Goal: Task Accomplishment & Management: Complete application form

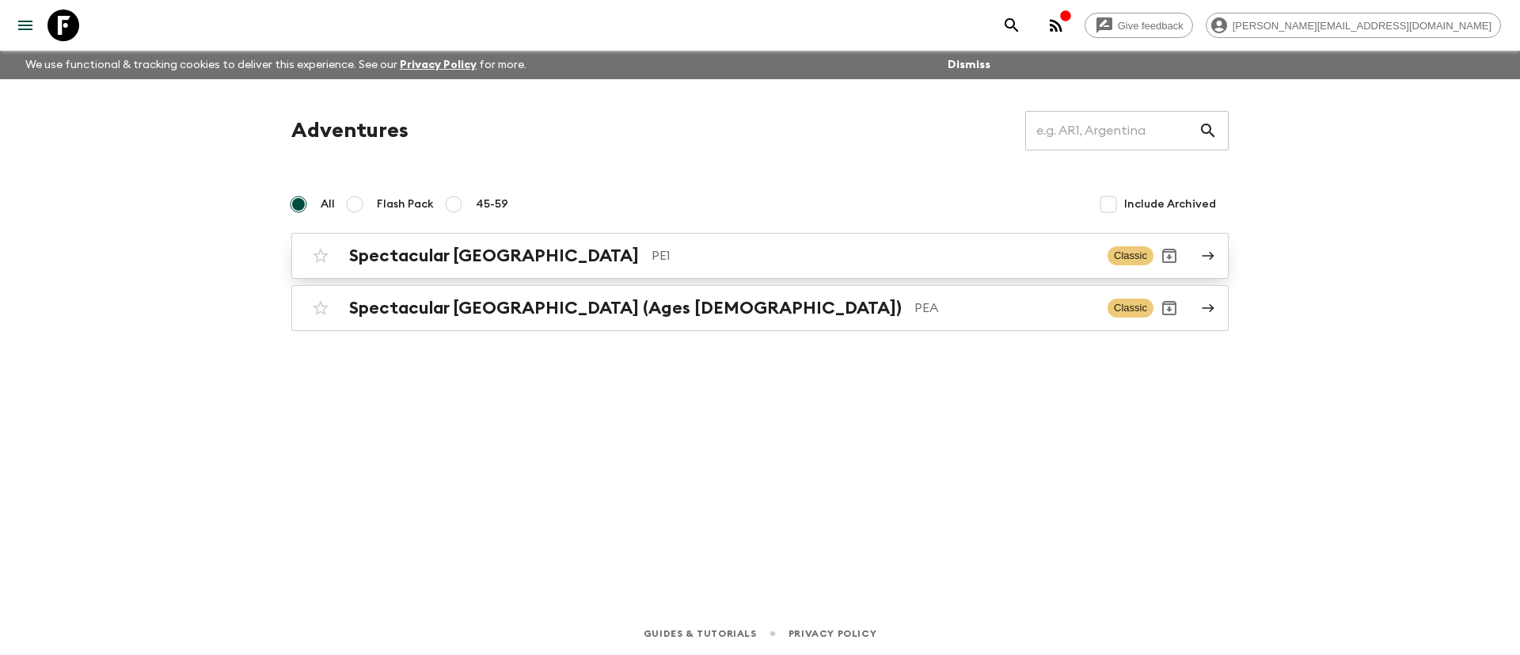
click at [441, 258] on h2 "Spectacular [GEOGRAPHIC_DATA]" at bounding box center [494, 255] width 290 height 21
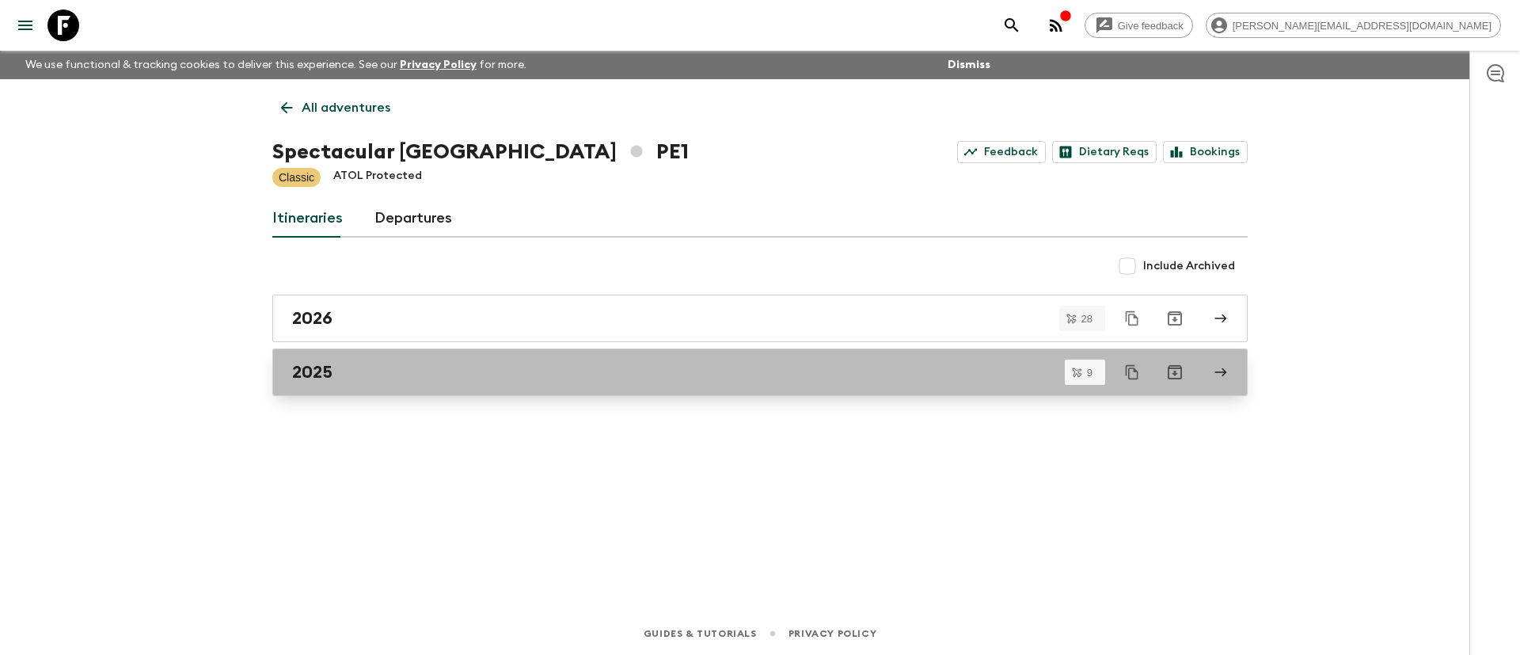
click at [355, 377] on div "2025" at bounding box center [745, 372] width 906 height 21
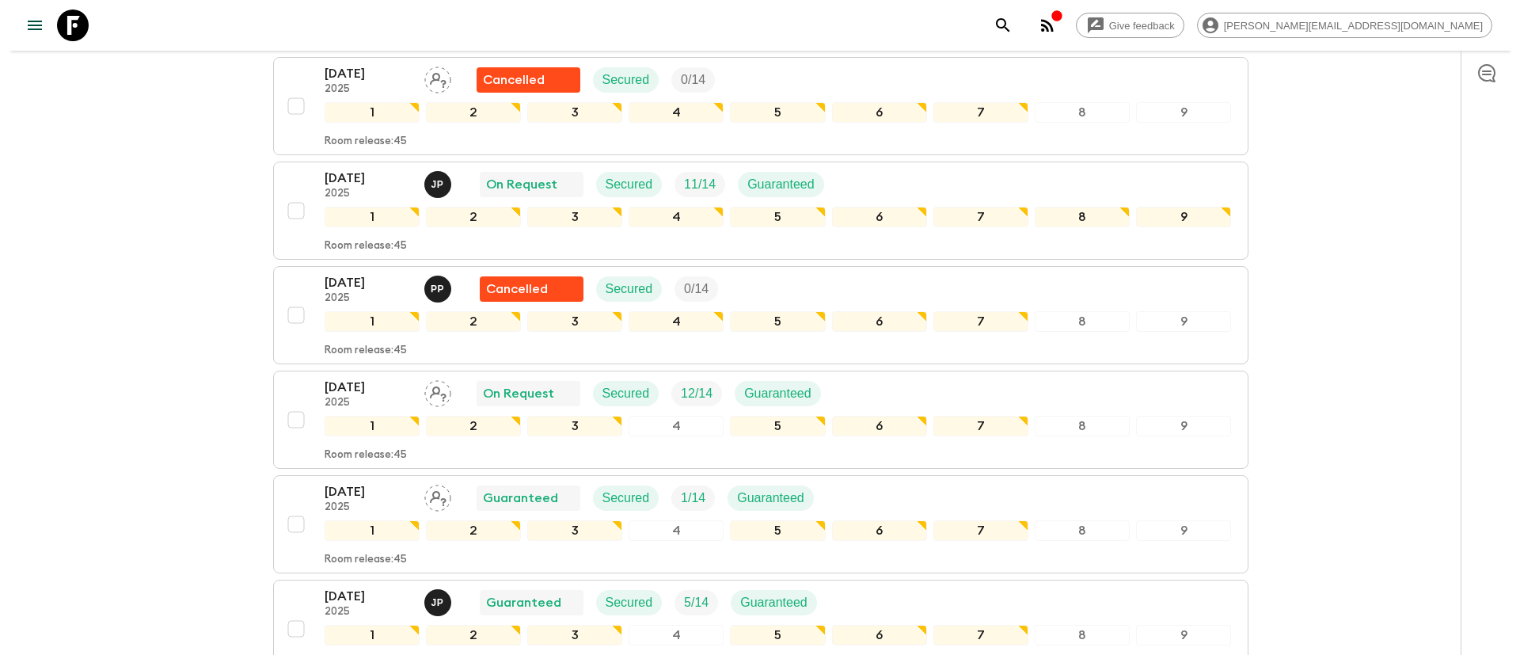
scroll to position [712, 0]
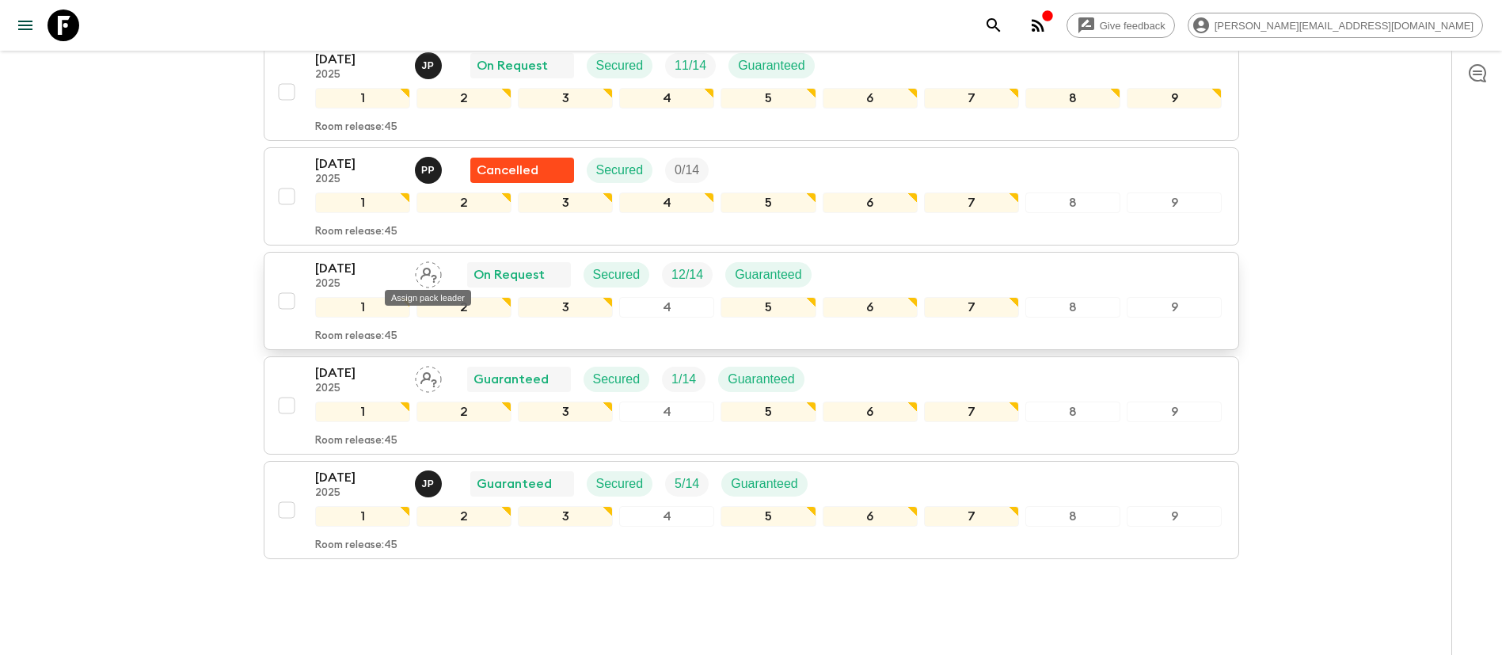
click at [431, 271] on icon "Assign pack leader" at bounding box center [428, 274] width 27 height 27
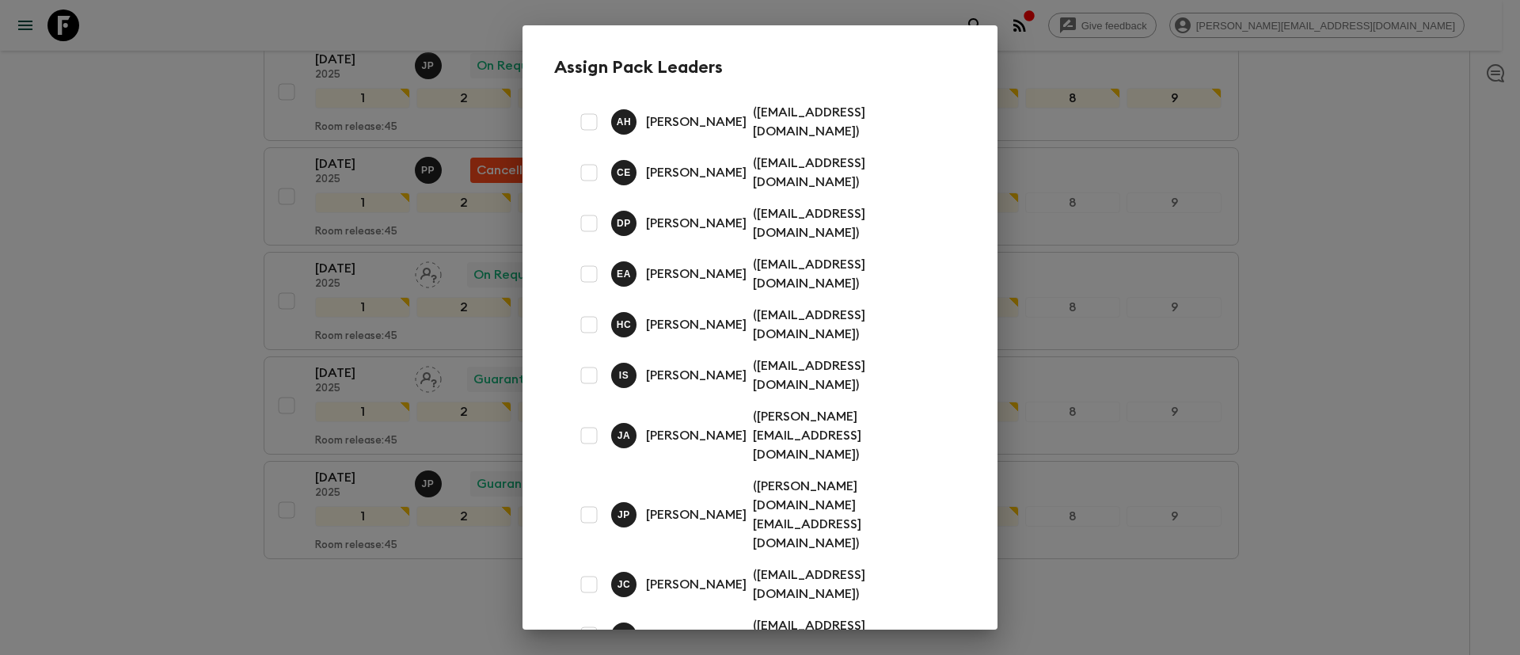
click at [587, 127] on input "checkbox" at bounding box center [589, 122] width 32 height 32
checkbox input "true"
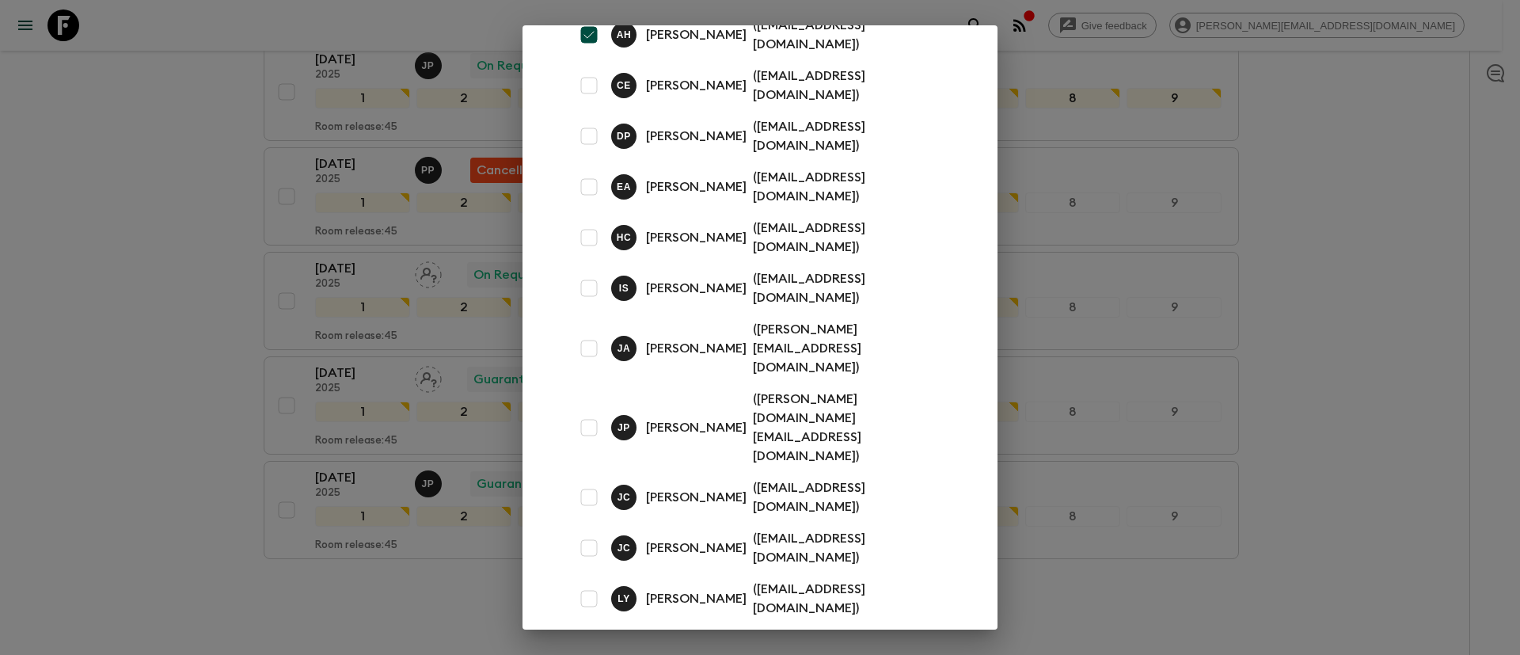
scroll to position [222, 0]
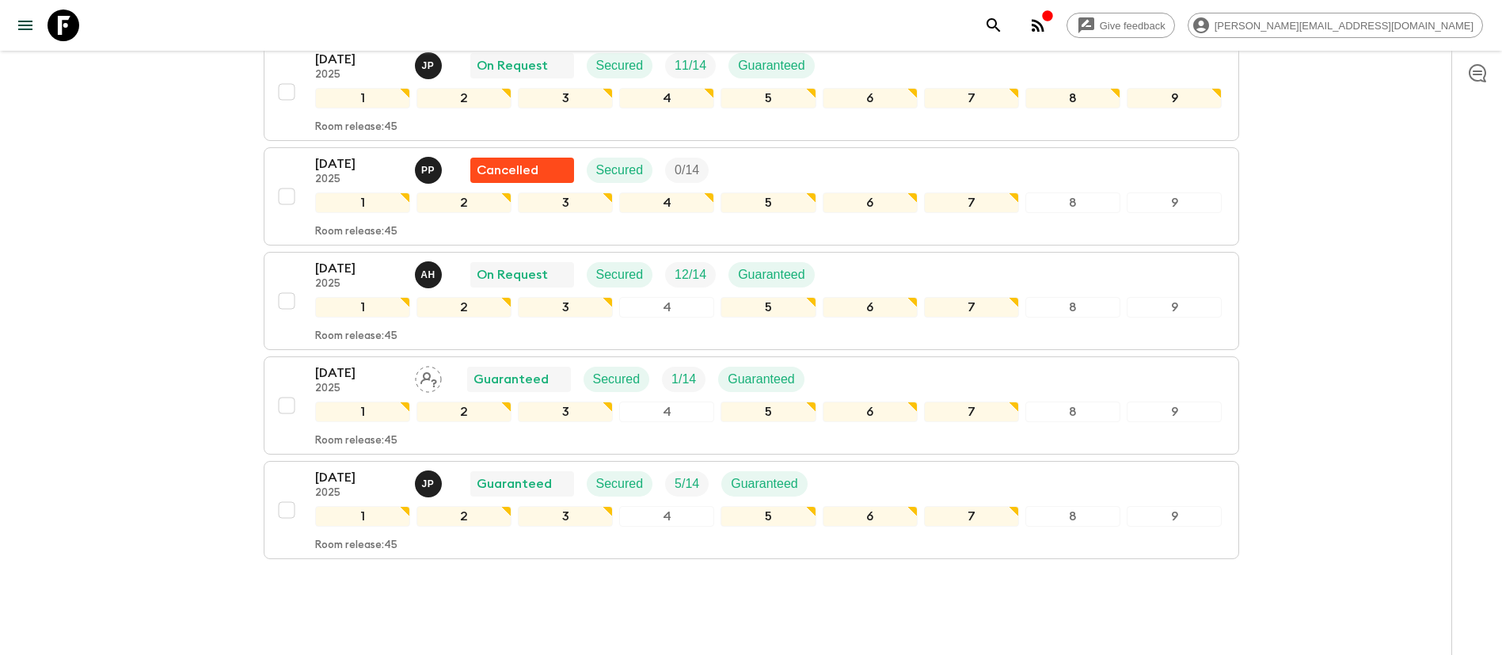
click at [420, 378] on icon "Assign pack leader" at bounding box center [428, 379] width 27 height 27
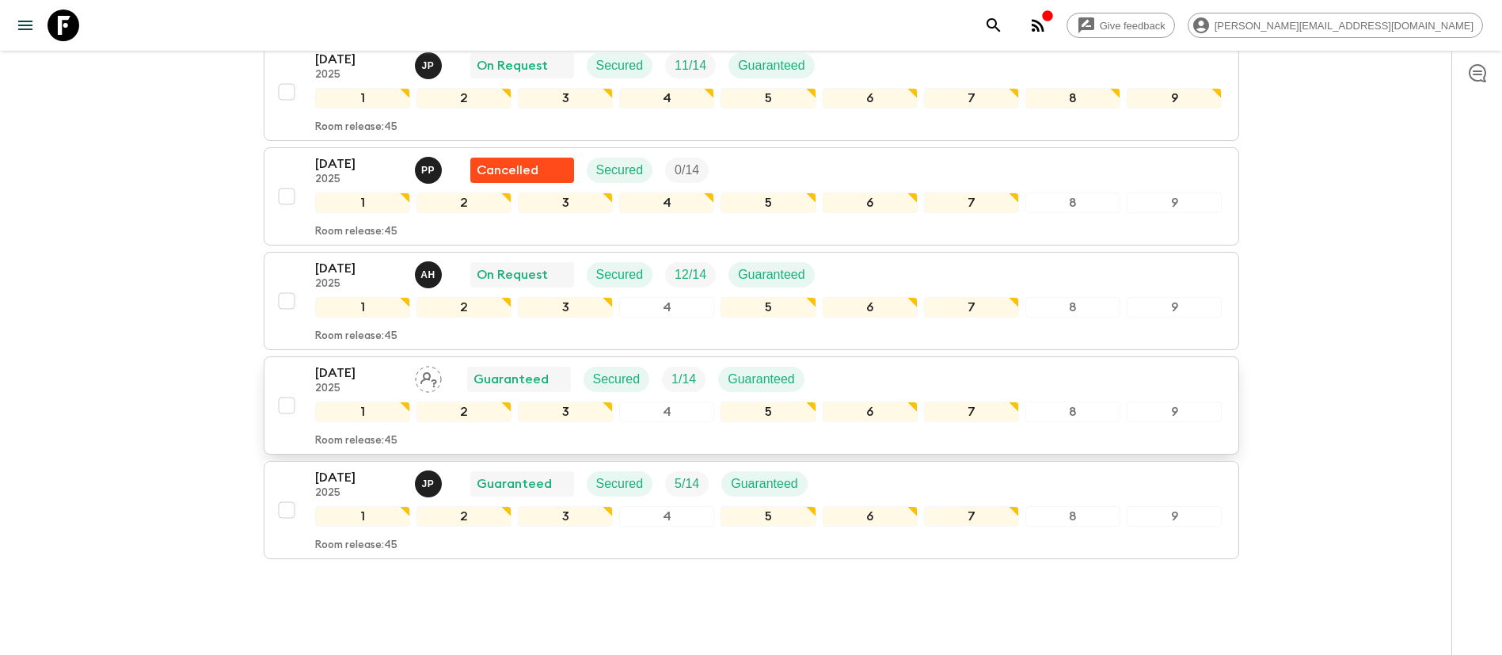
click at [920, 372] on div "[DATE] 2025 Guaranteed Secured 1 / 14 Guaranteed" at bounding box center [768, 379] width 907 height 32
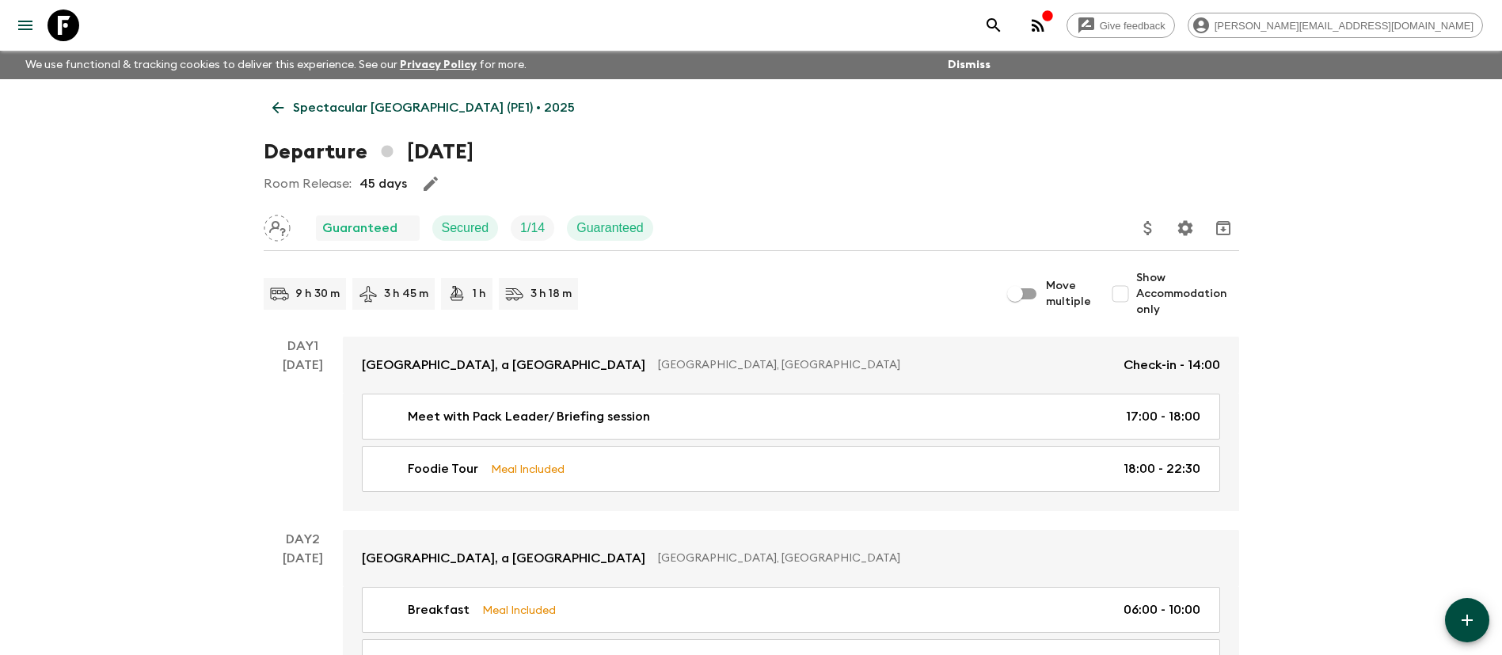
click at [284, 222] on icon "Assign pack leader" at bounding box center [277, 228] width 27 height 27
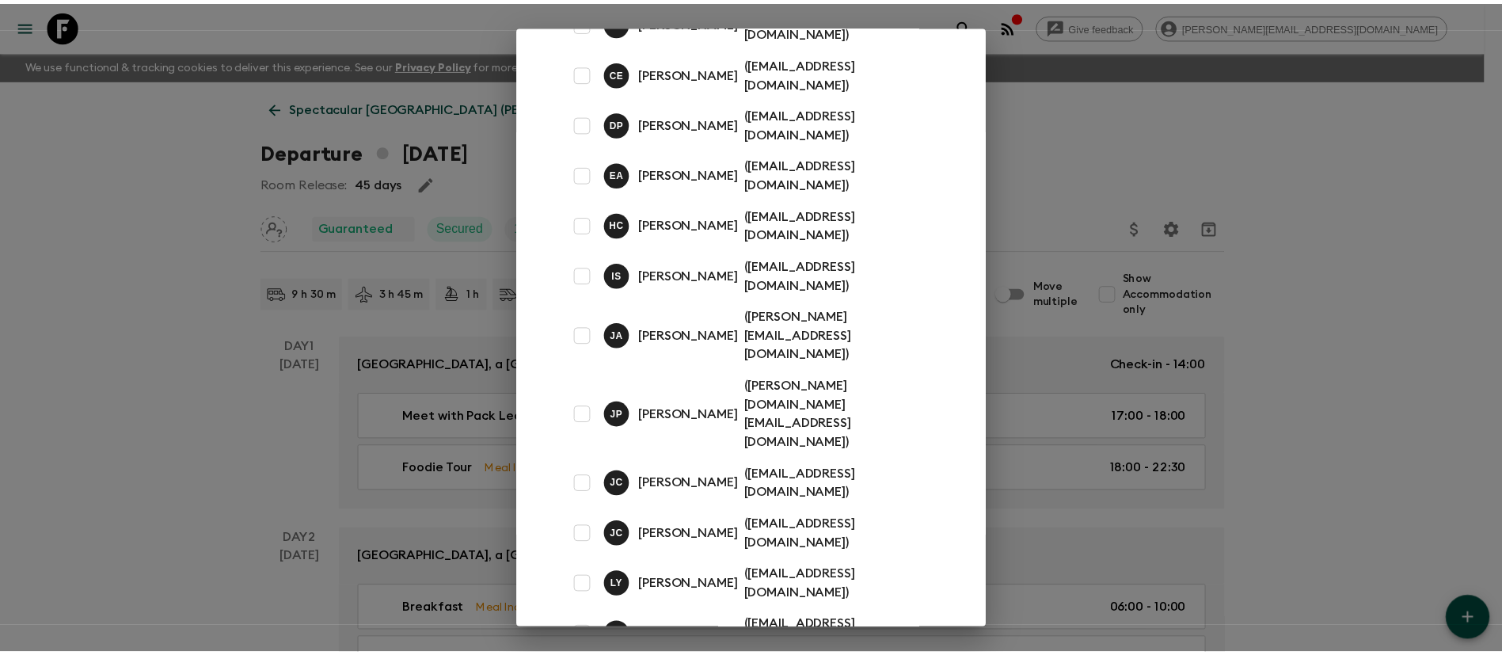
scroll to position [222, 0]
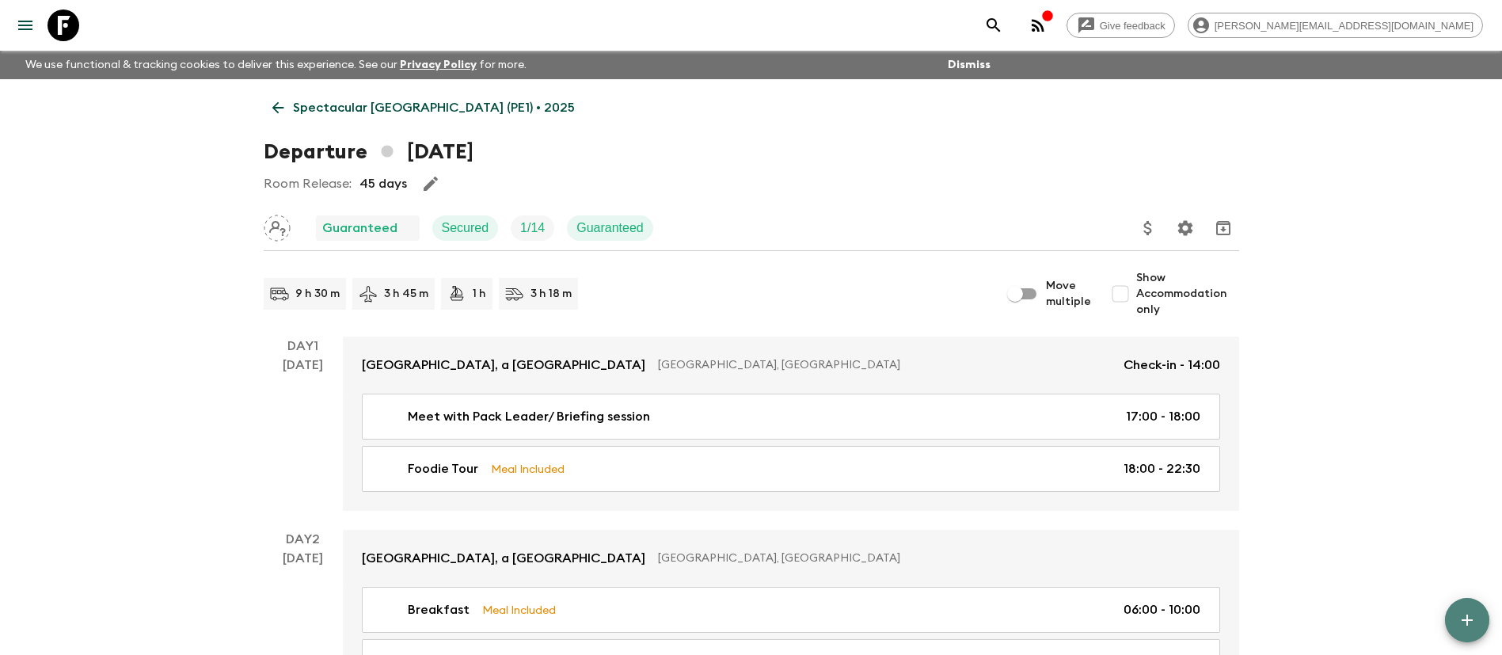
click at [1476, 617] on button "button" at bounding box center [1467, 620] width 44 height 44
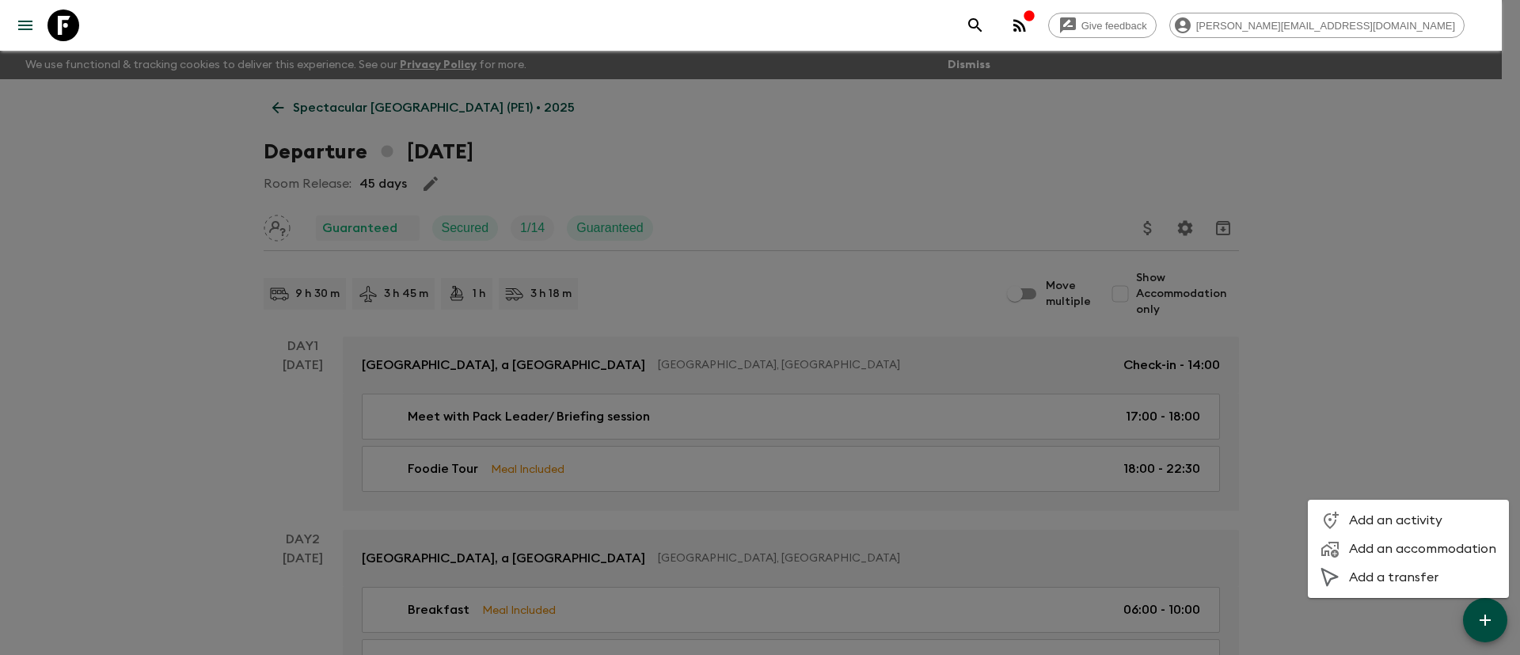
click at [1448, 331] on div at bounding box center [760, 327] width 1520 height 655
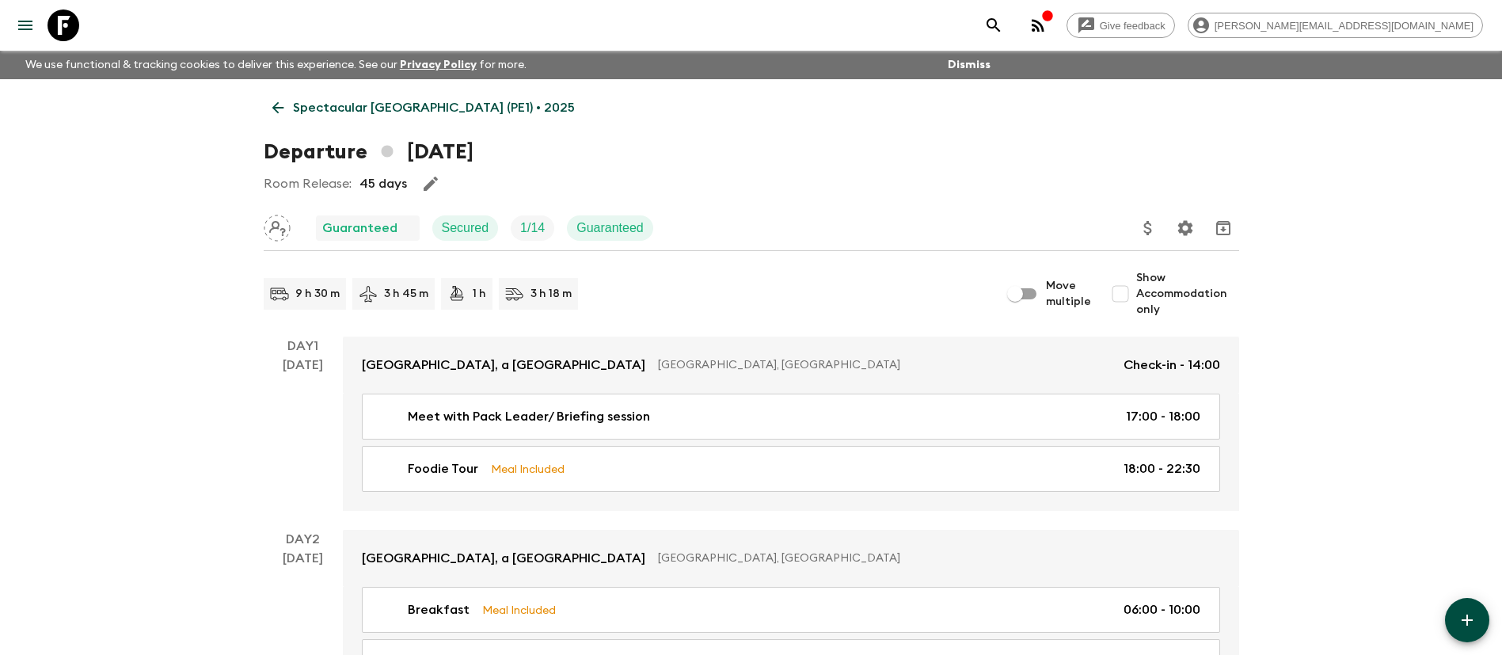
click at [377, 98] on p "Spectacular [GEOGRAPHIC_DATA] (PE1) • 2025" at bounding box center [434, 107] width 282 height 19
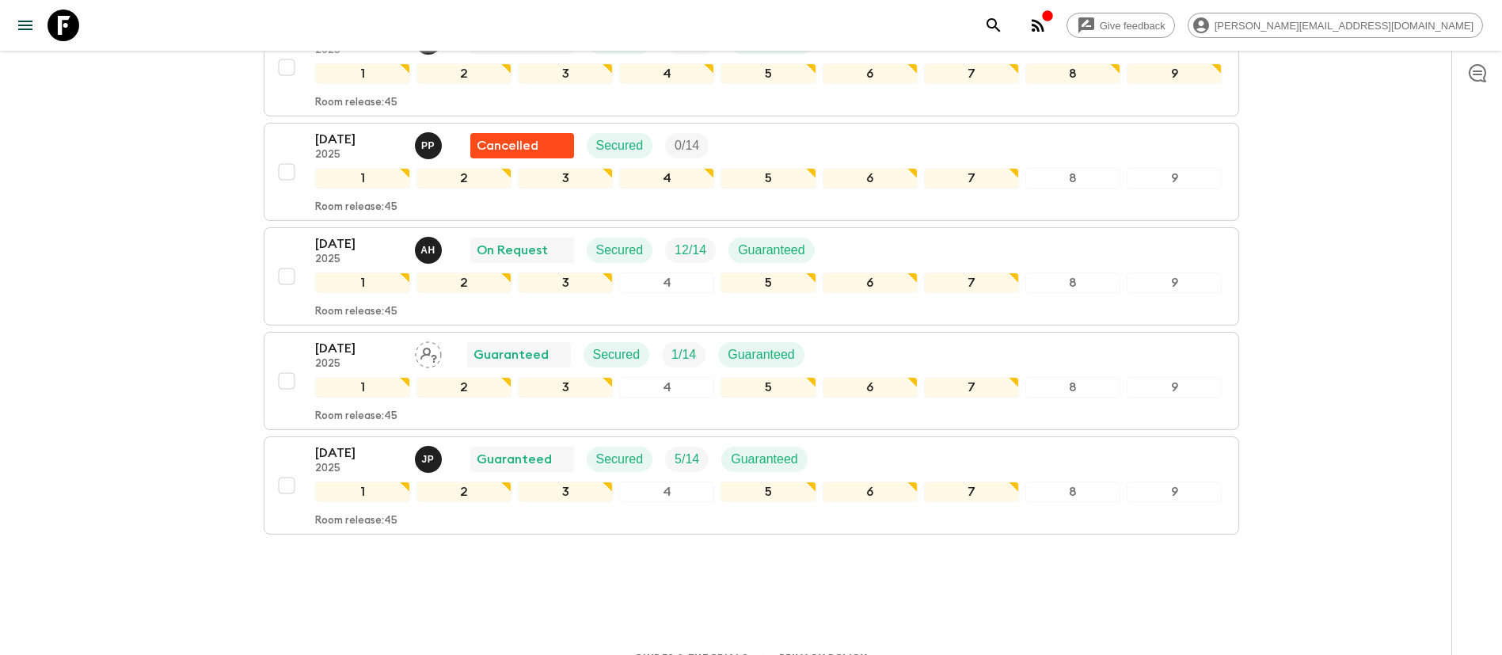
scroll to position [761, 0]
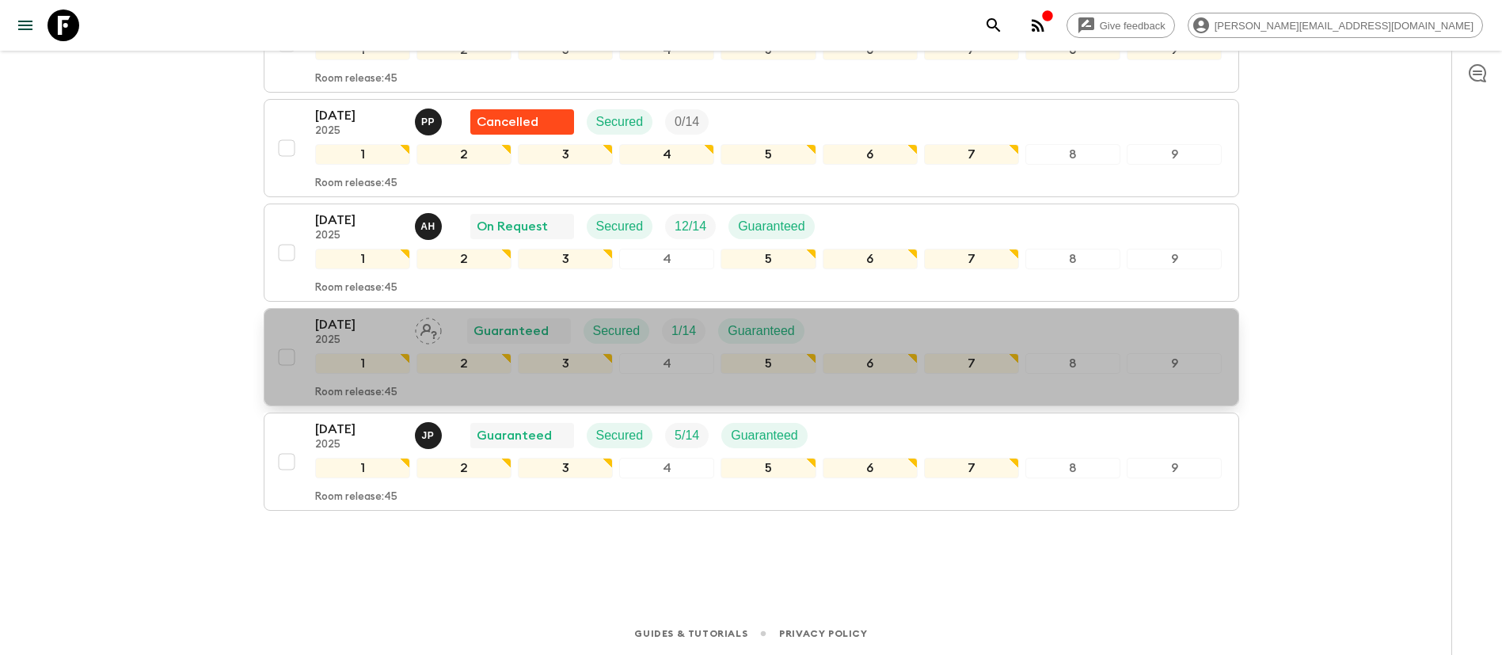
click at [1166, 320] on div "[DATE] 2025 Guaranteed Secured 1 / 14 Guaranteed" at bounding box center [768, 331] width 907 height 32
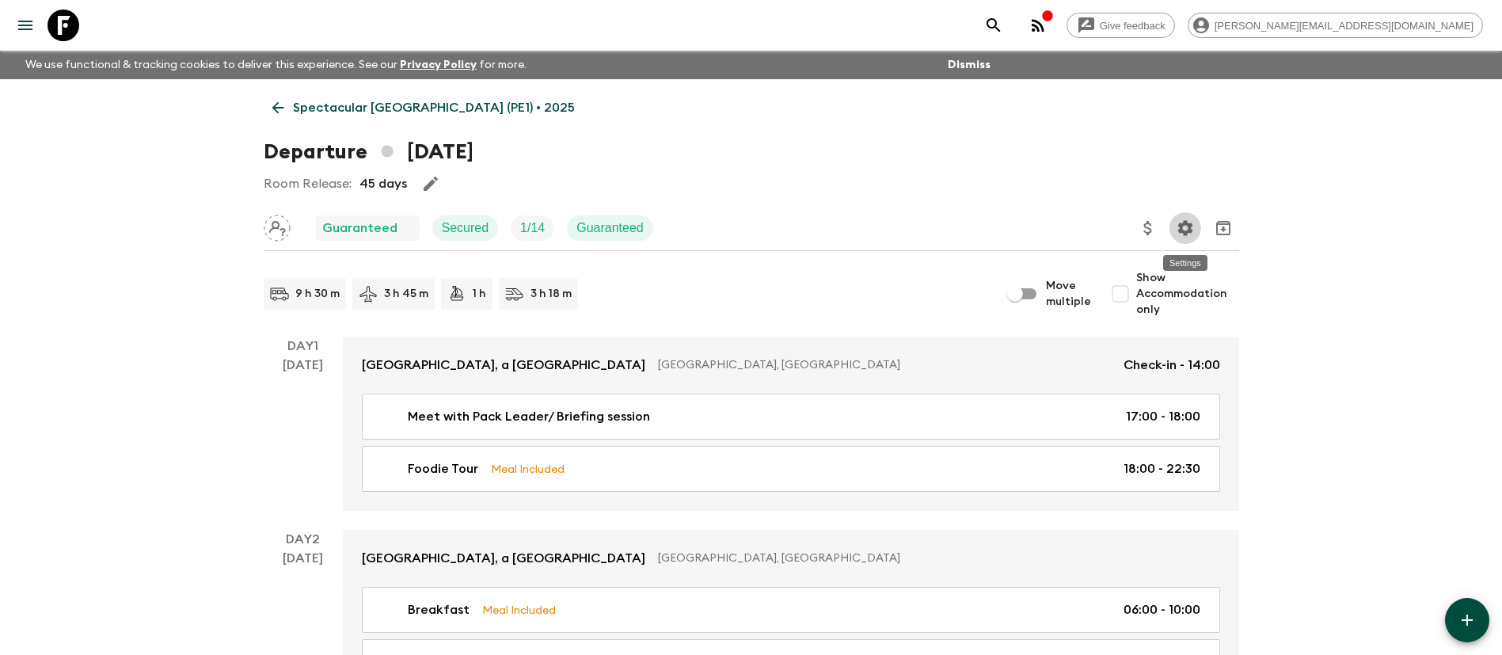
click at [1188, 224] on icon "Settings" at bounding box center [1184, 227] width 15 height 15
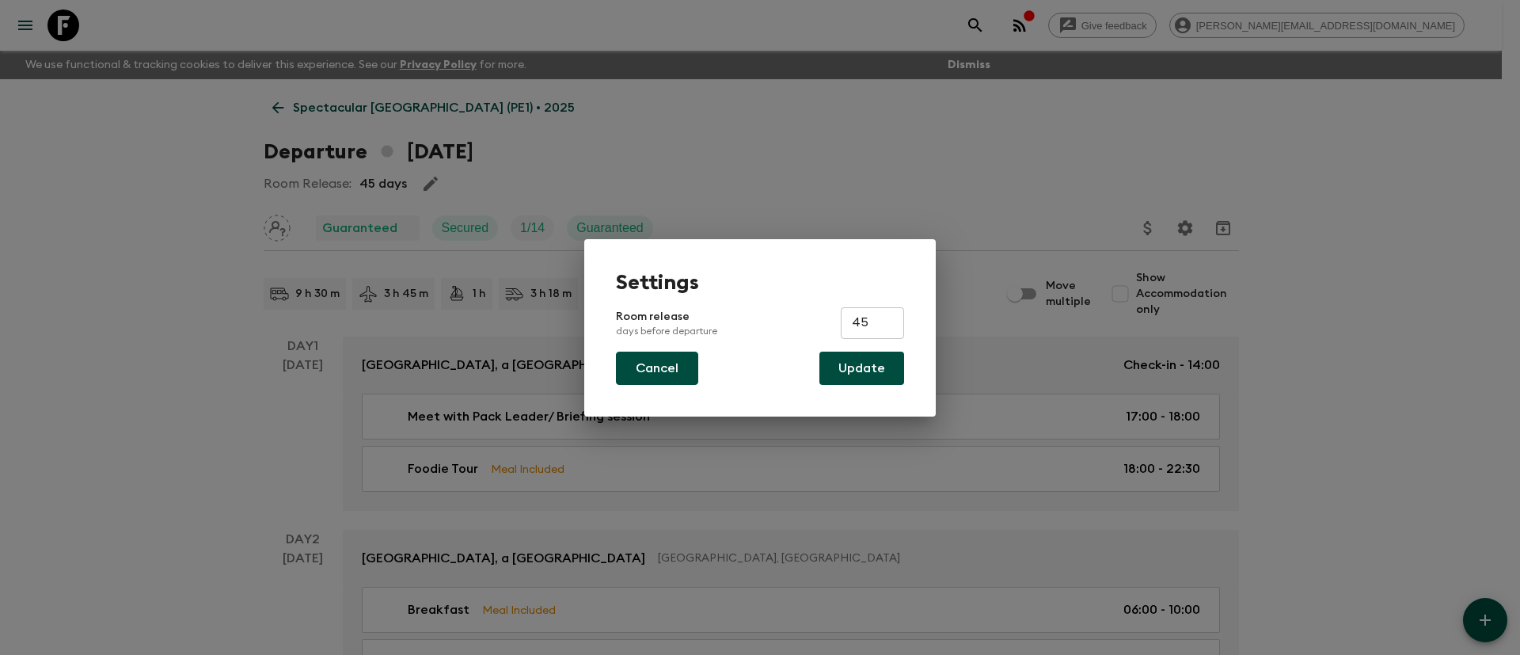
click at [647, 375] on button "Cancel" at bounding box center [657, 367] width 82 height 33
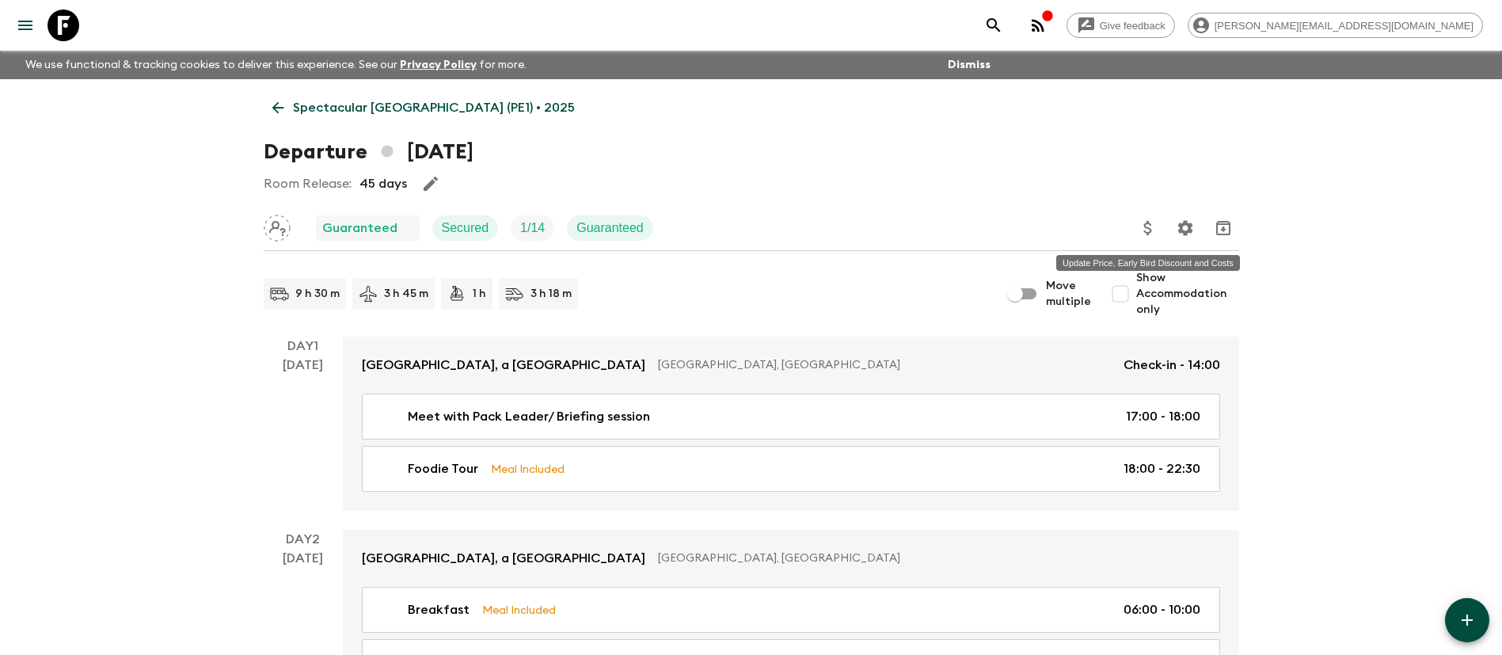
click at [1149, 226] on icon "Update Price, Early Bird Discount and Costs" at bounding box center [1147, 227] width 19 height 19
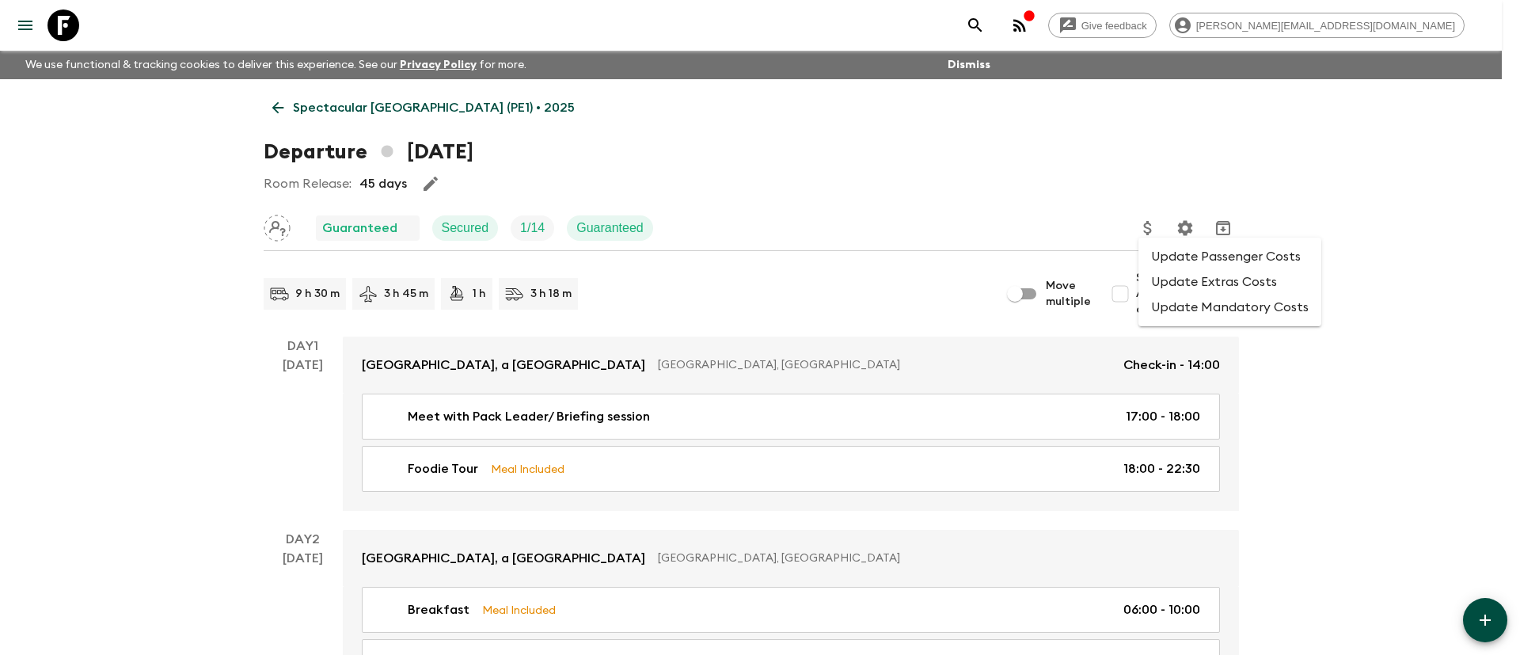
click at [823, 180] on div at bounding box center [760, 327] width 1520 height 655
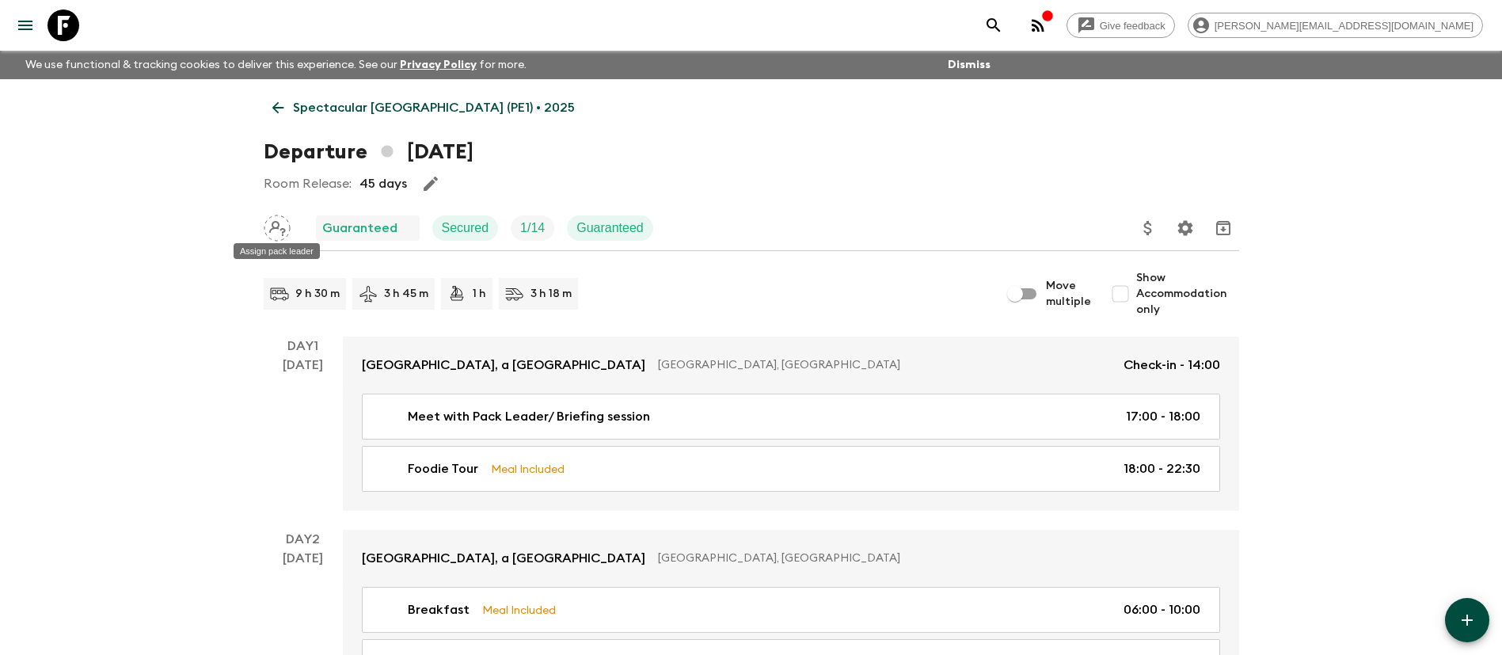
click at [275, 226] on icon "Assign pack leader" at bounding box center [277, 228] width 27 height 27
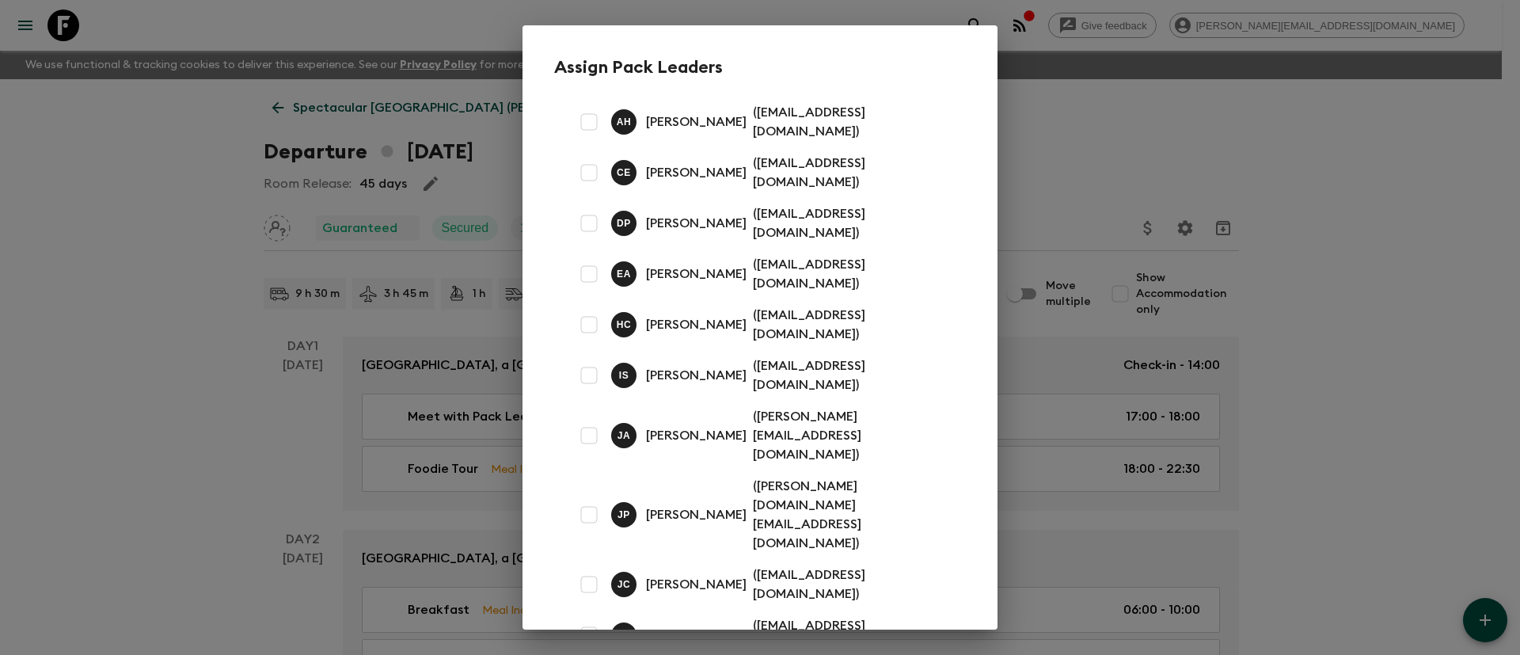
click at [1312, 203] on div "Assign Pack Leaders A H [PERSON_NAME] ( [EMAIL_ADDRESS][DOMAIN_NAME] ) C E [PER…" at bounding box center [760, 327] width 1520 height 655
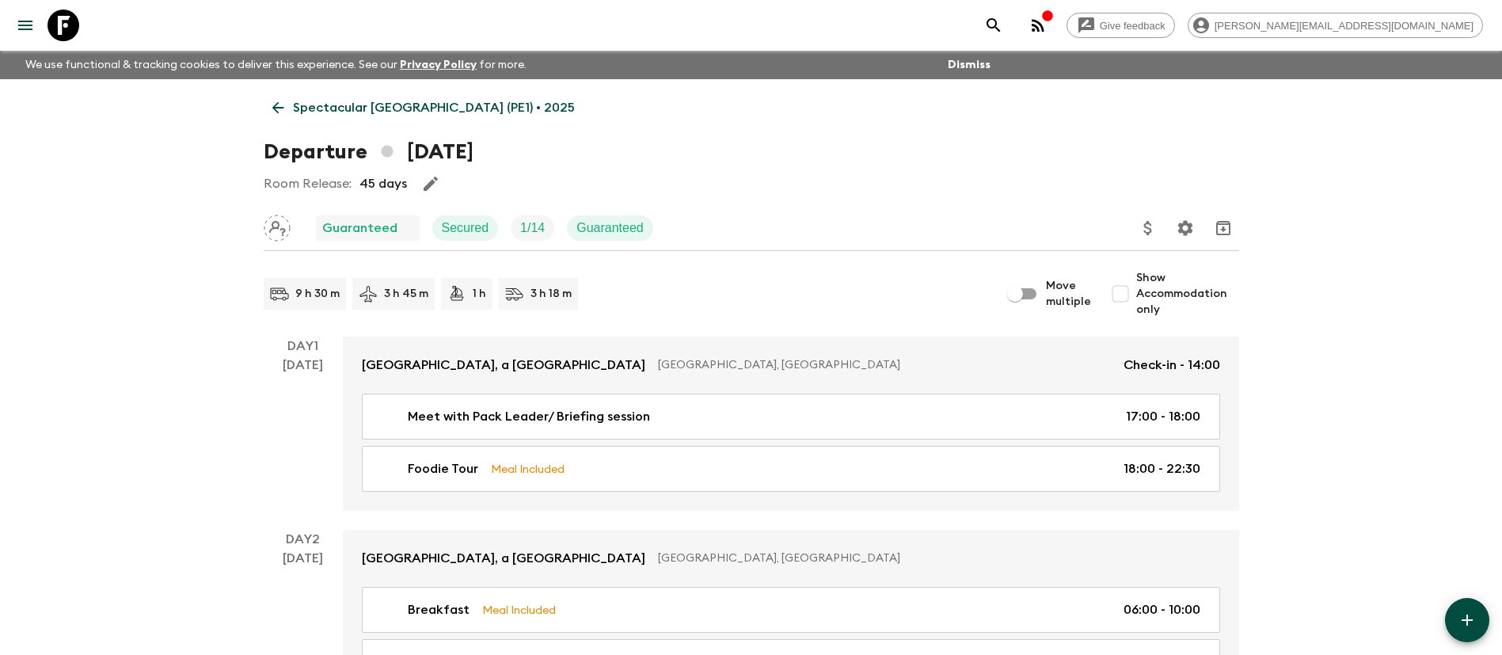
click at [351, 97] on link "Spectacular [GEOGRAPHIC_DATA] (PE1) • 2025" at bounding box center [424, 108] width 320 height 32
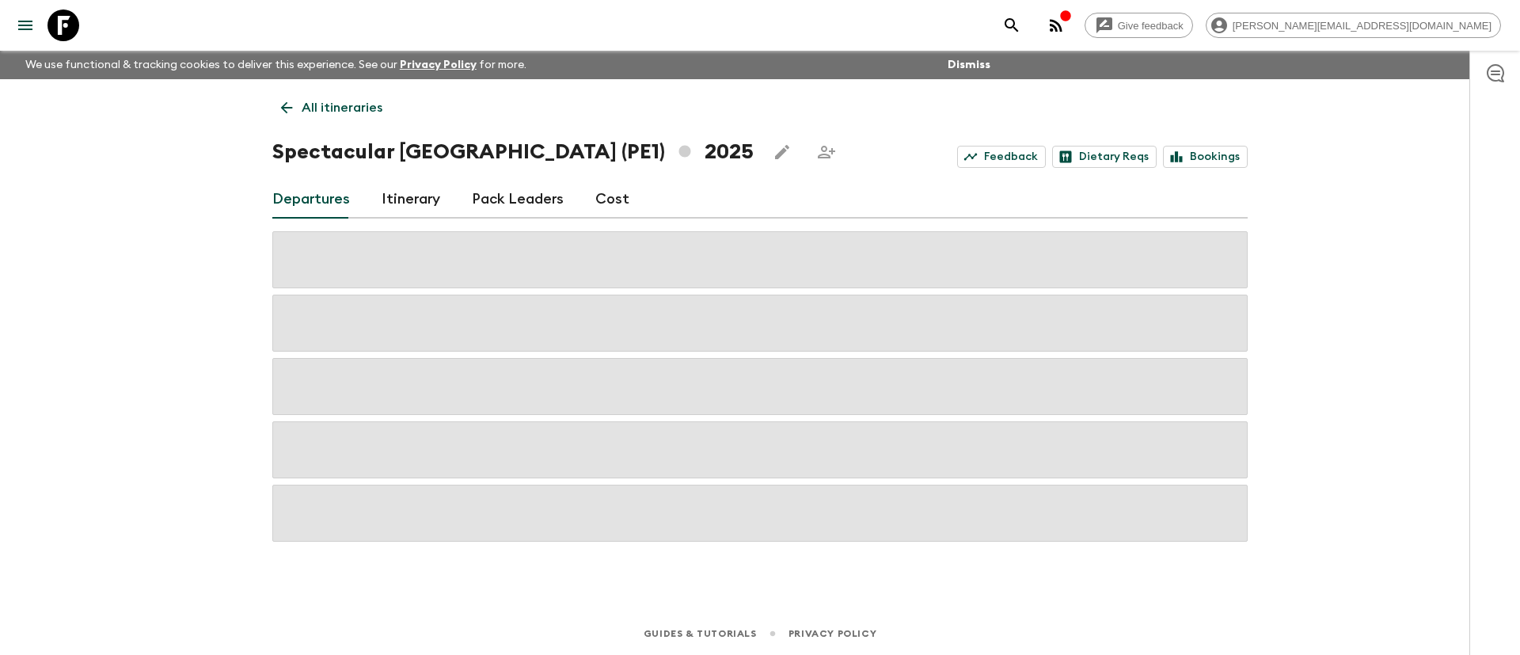
click at [530, 192] on link "Pack Leaders" at bounding box center [518, 199] width 92 height 38
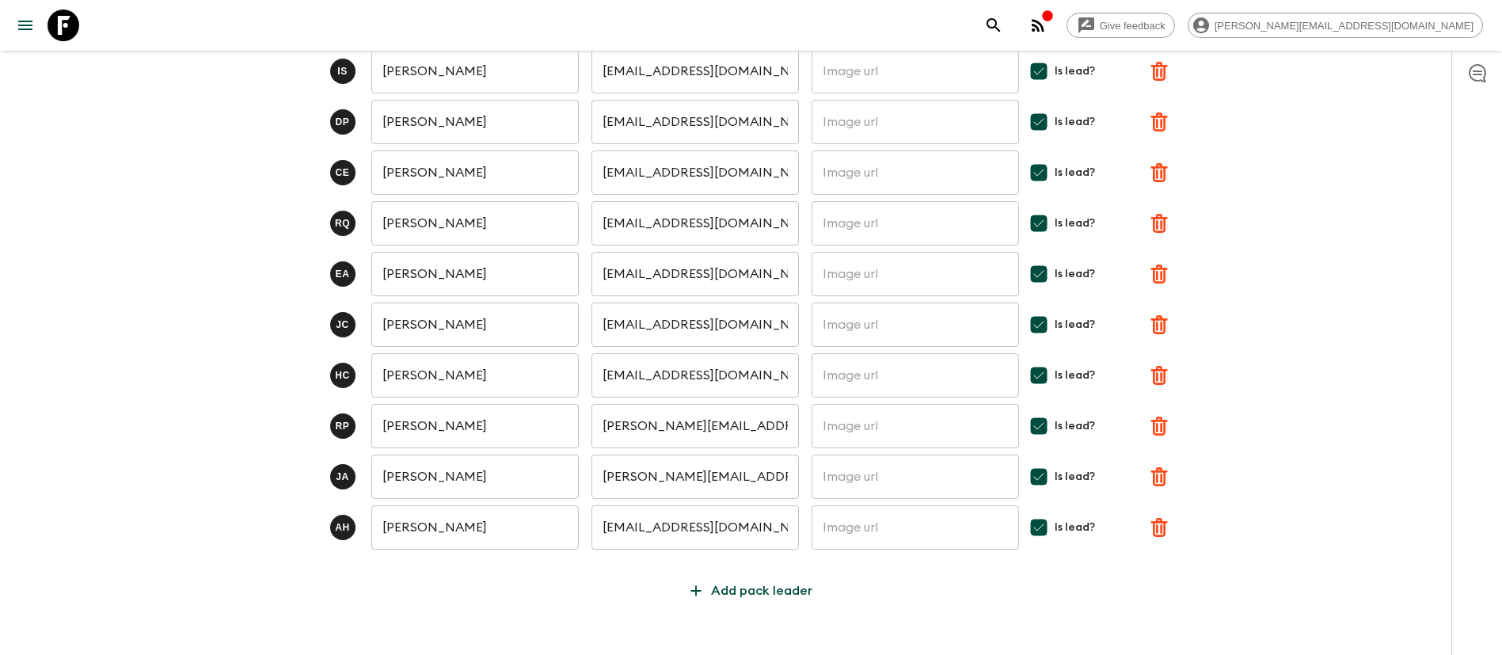
scroll to position [442, 0]
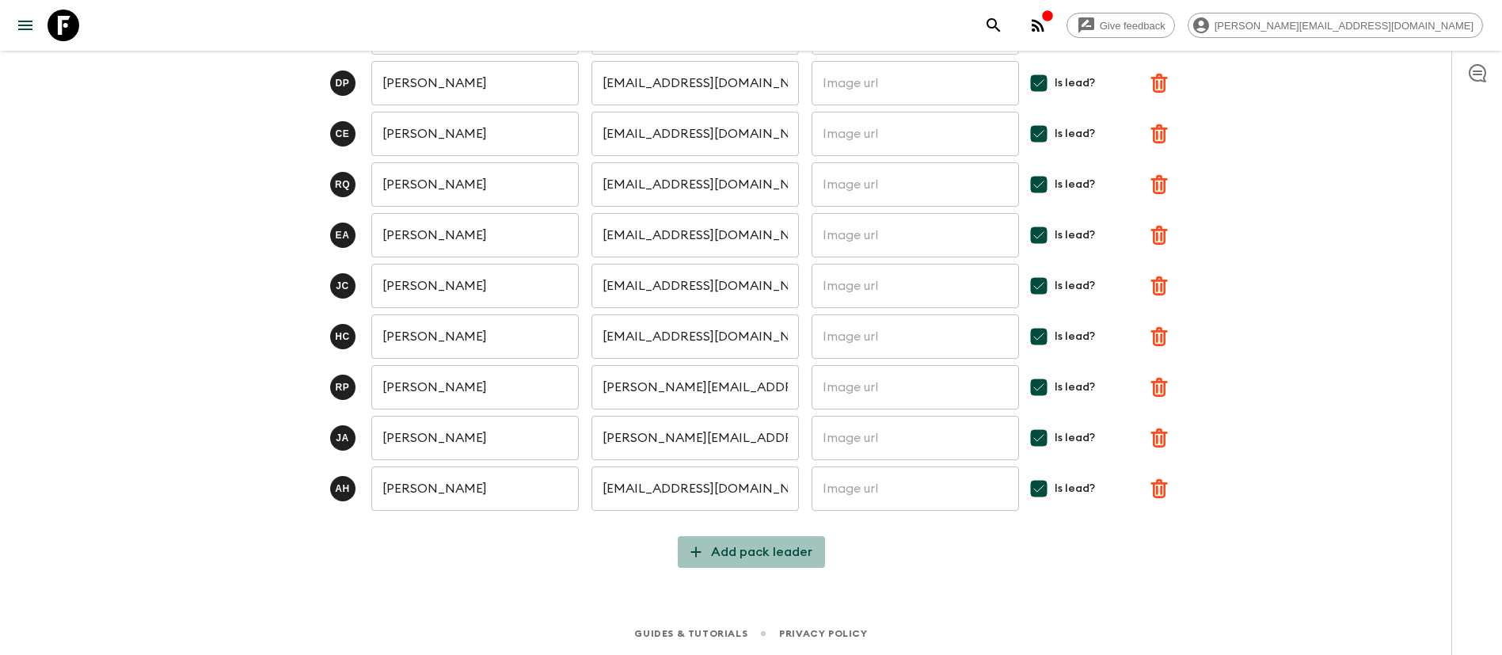
click at [758, 553] on p "Add pack leader" at bounding box center [761, 551] width 101 height 19
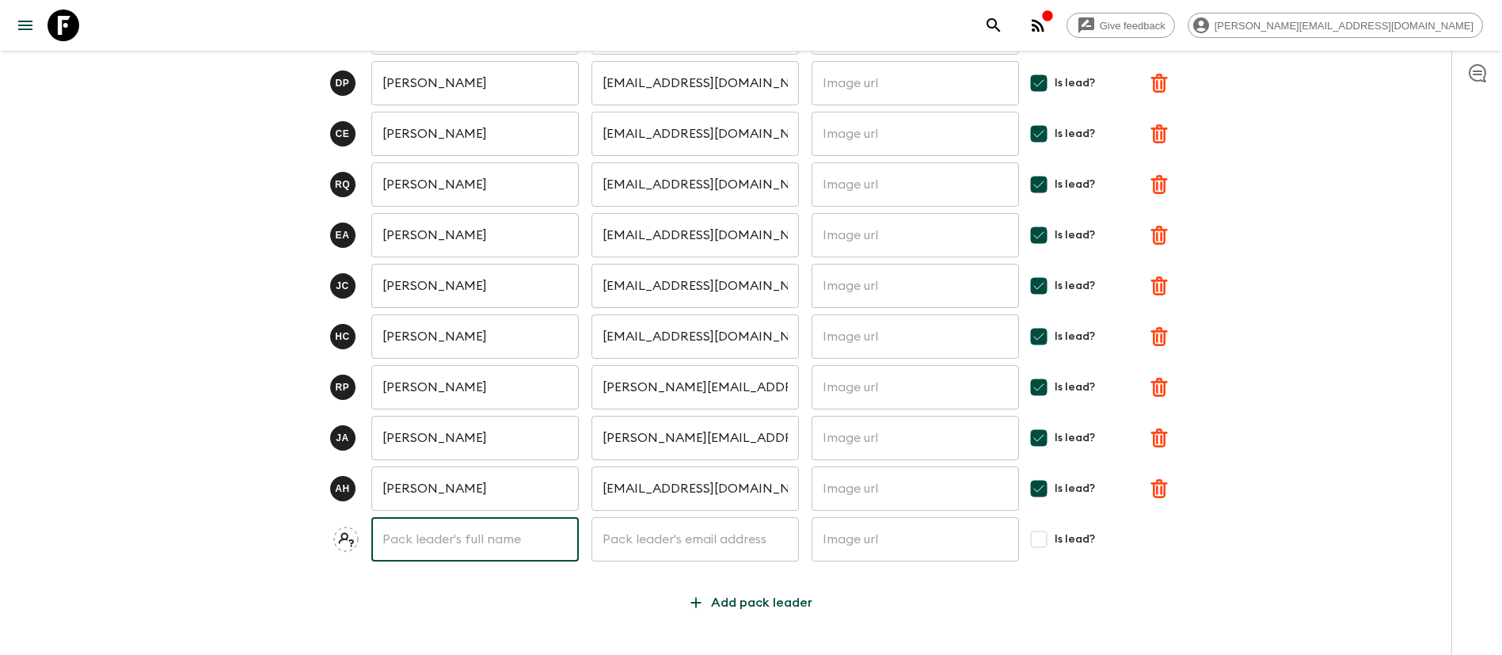
click at [486, 549] on input "text" at bounding box center [474, 539] width 207 height 44
type input "l"
click at [448, 552] on input "Lyss" at bounding box center [474, 539] width 207 height 44
type input "[PERSON_NAME]"
click at [684, 530] on input "text" at bounding box center [694, 539] width 207 height 44
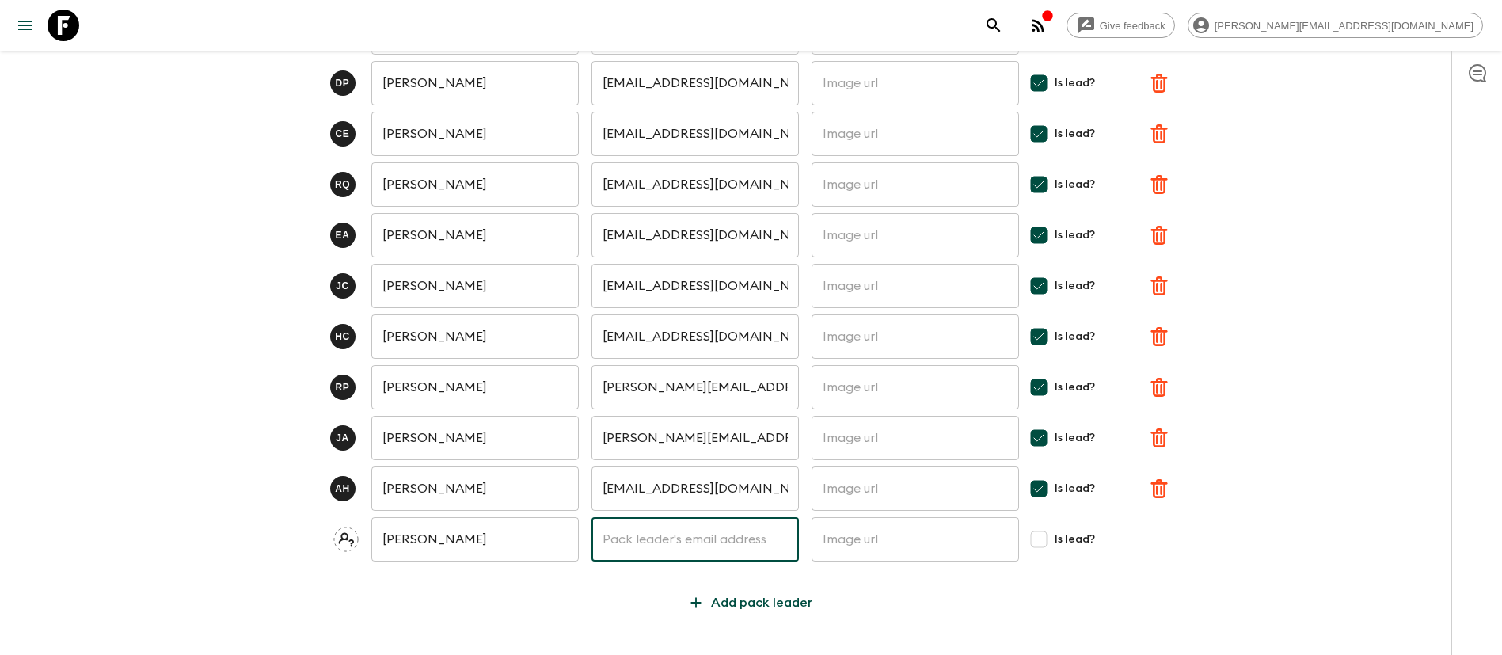
paste input "[EMAIL_ADDRESS][DOMAIN_NAME]"
type input "[EMAIL_ADDRESS][DOMAIN_NAME]"
click at [1041, 539] on input "Is lead?" at bounding box center [1039, 539] width 32 height 32
checkbox input "true"
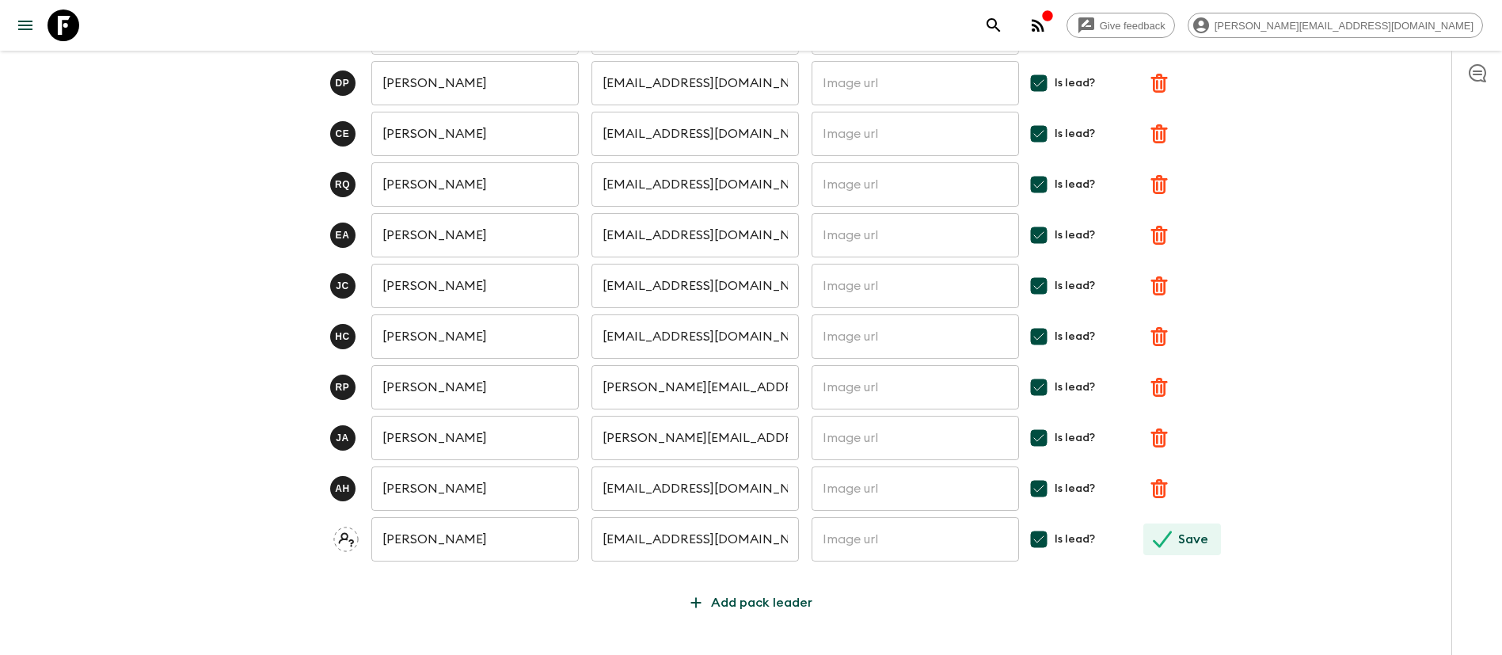
click at [1197, 539] on p "Save" at bounding box center [1193, 539] width 30 height 19
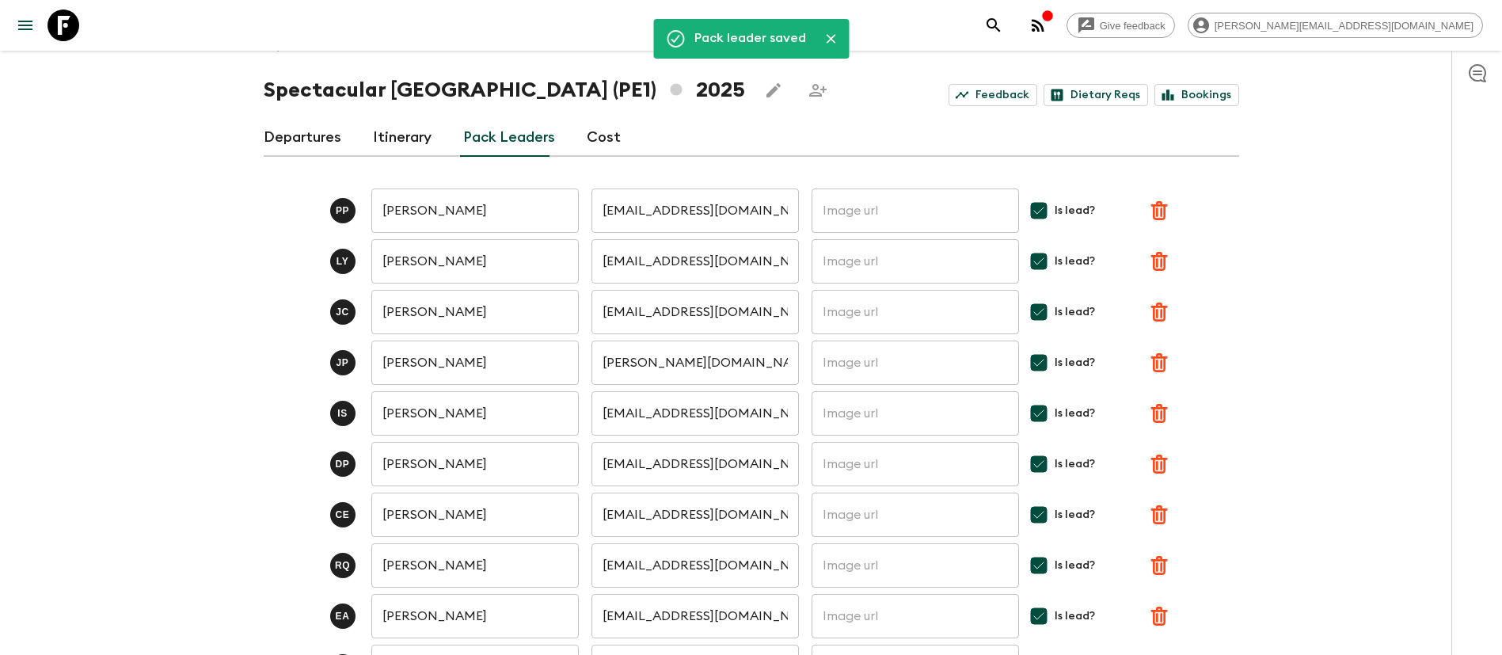
scroll to position [0, 0]
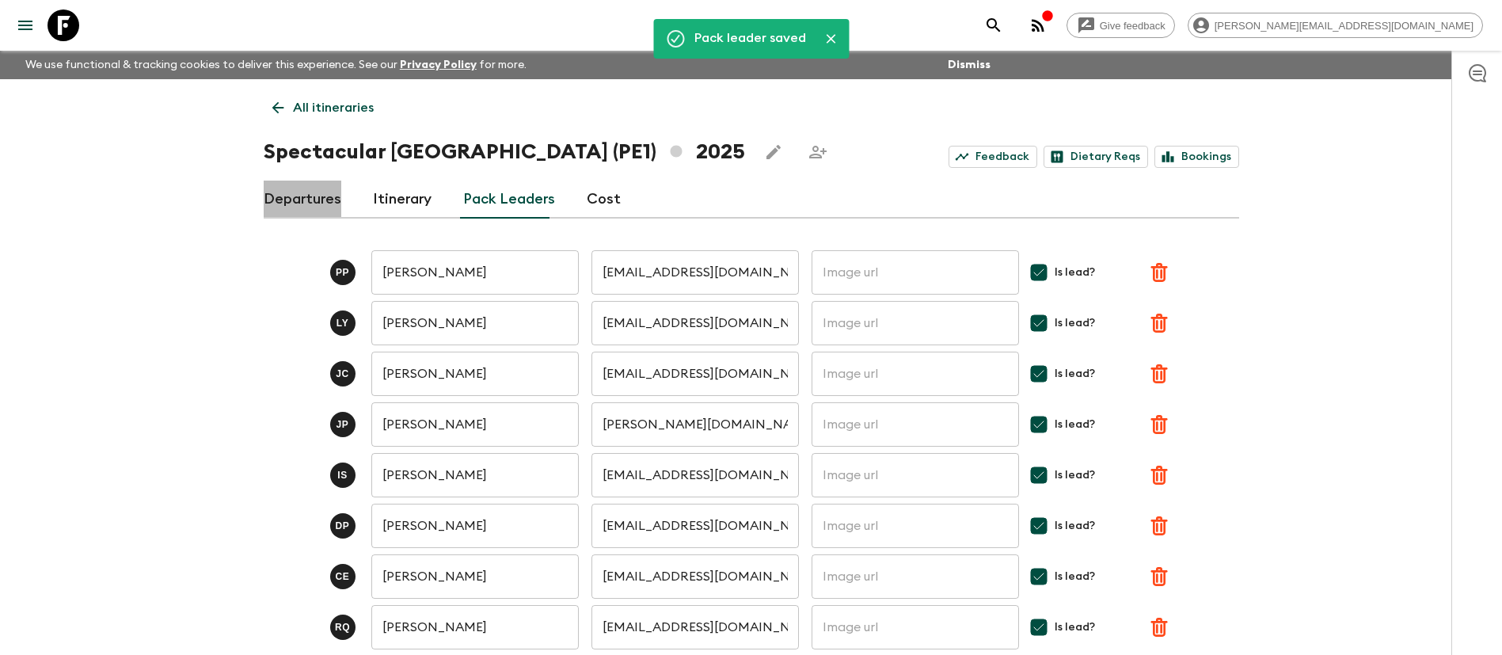
click at [327, 203] on link "Departures" at bounding box center [303, 199] width 78 height 38
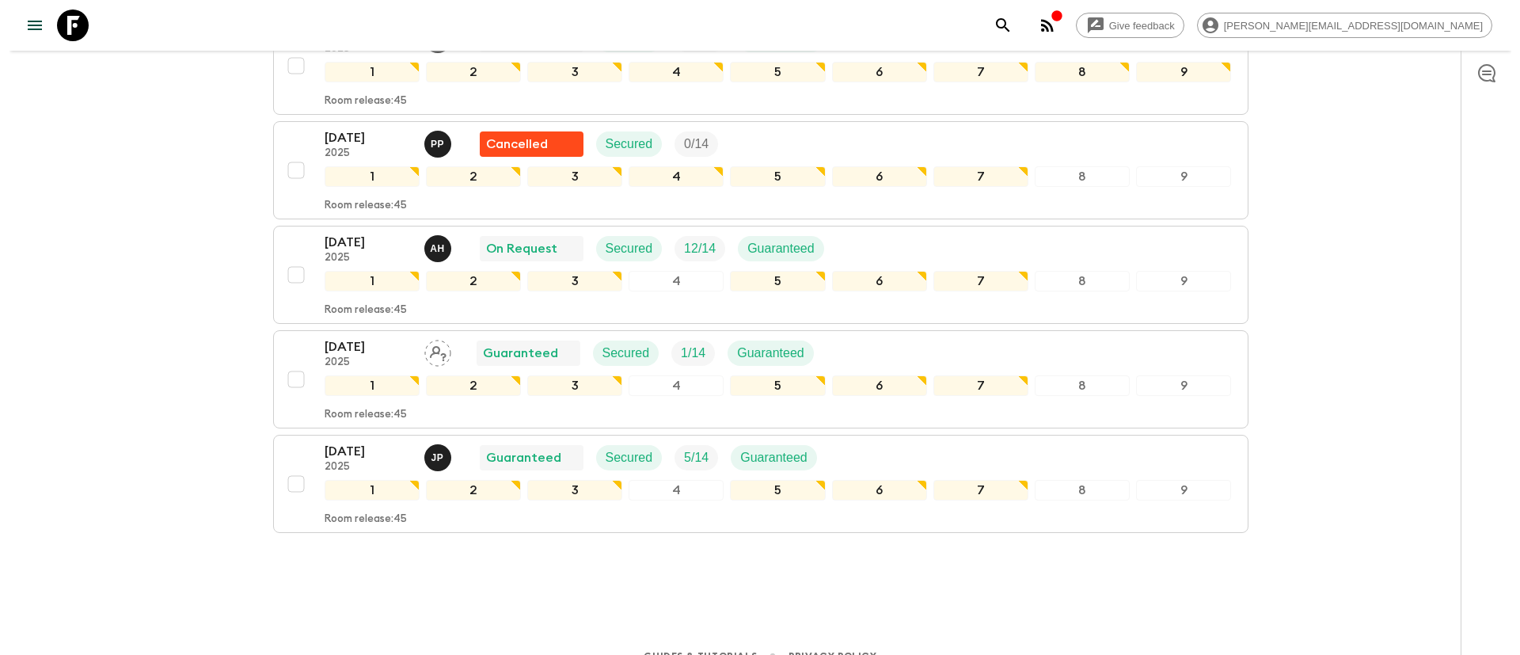
scroll to position [761, 0]
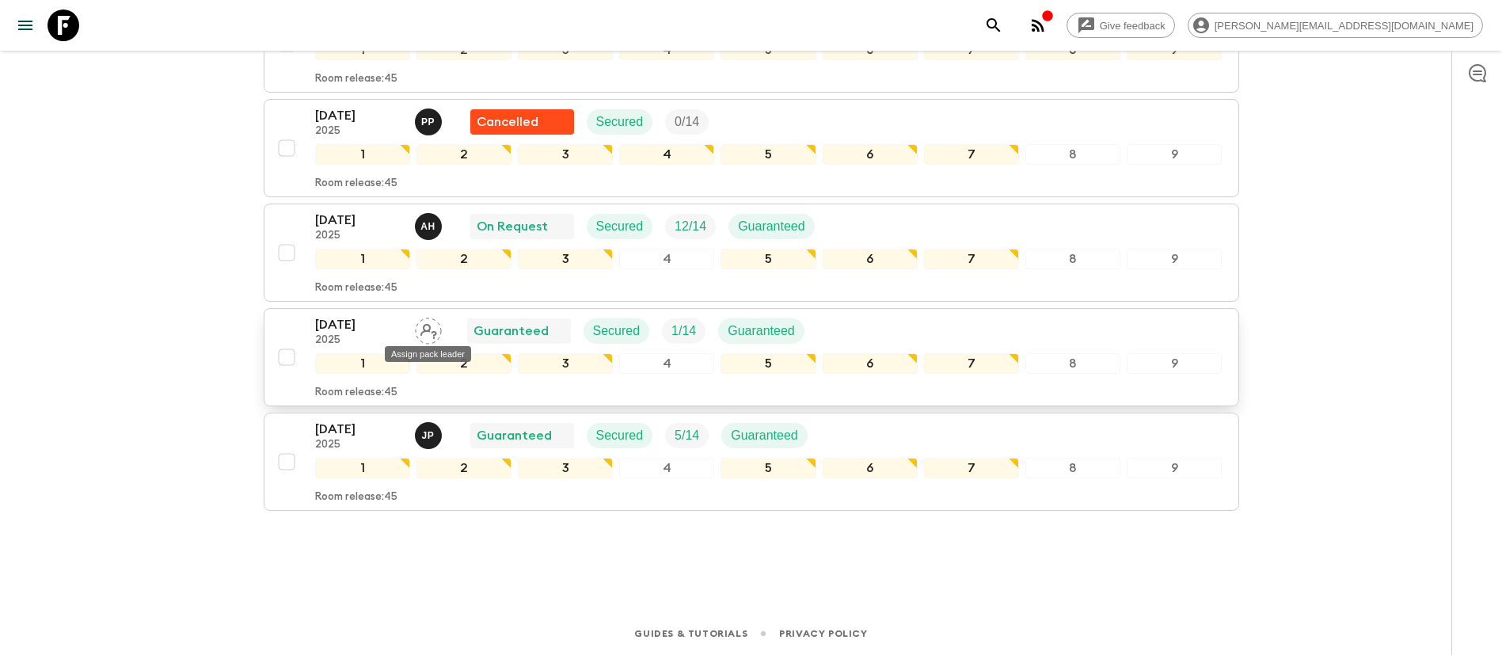
click at [431, 325] on icon "Assign pack leader" at bounding box center [428, 330] width 27 height 27
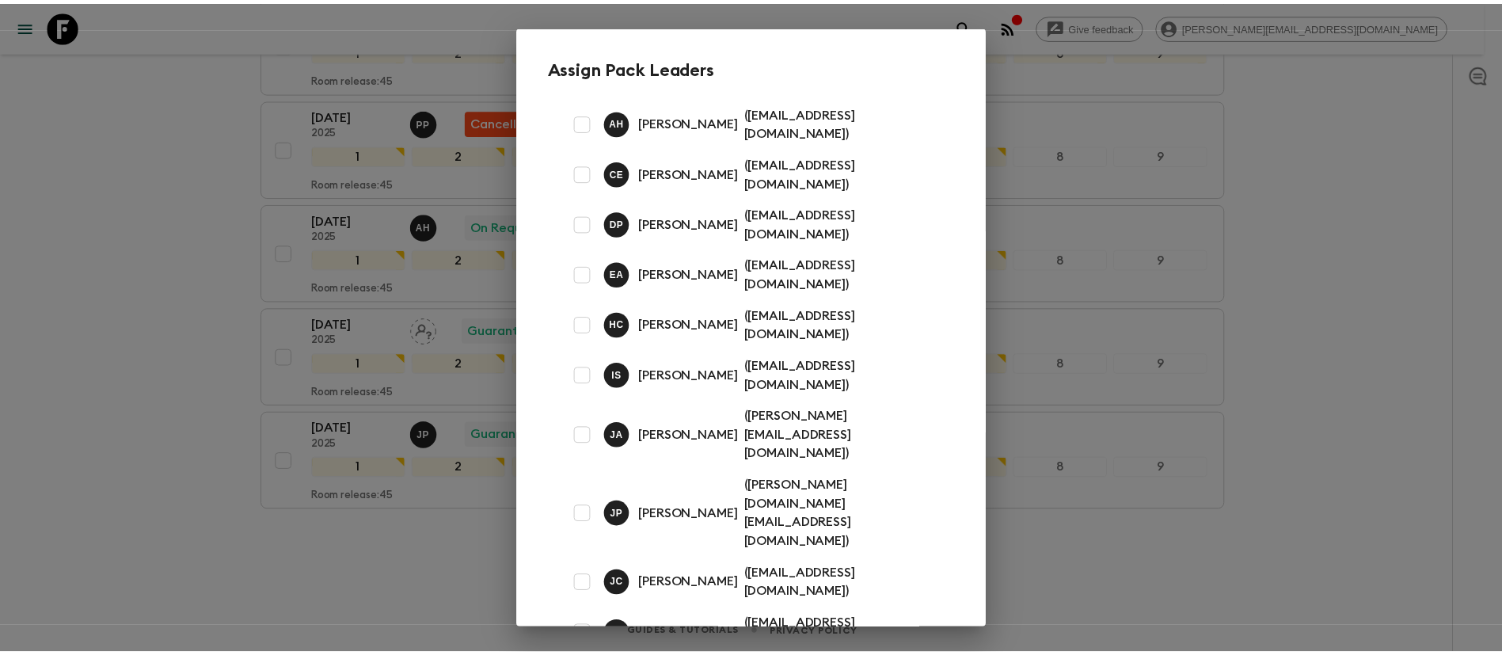
scroll to position [267, 0]
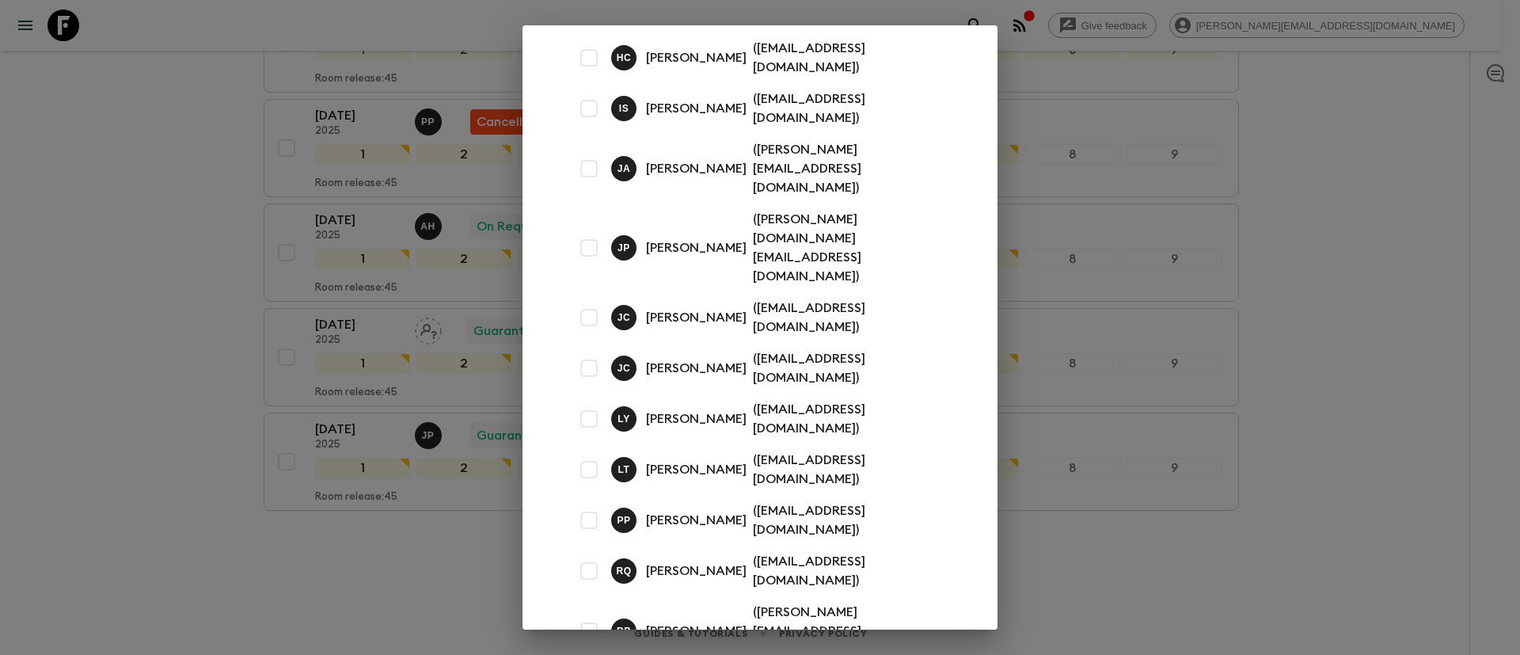
click at [594, 454] on input "checkbox" at bounding box center [589, 470] width 32 height 32
checkbox input "true"
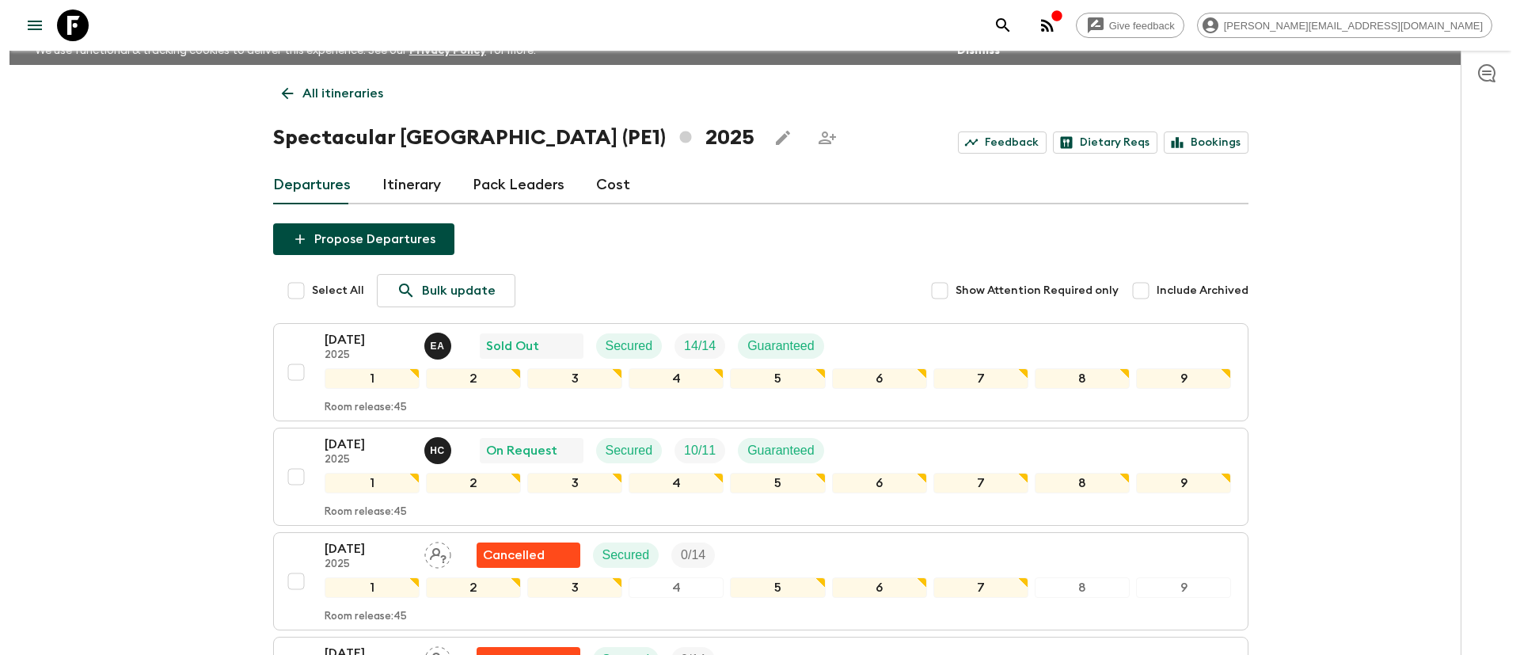
scroll to position [0, 0]
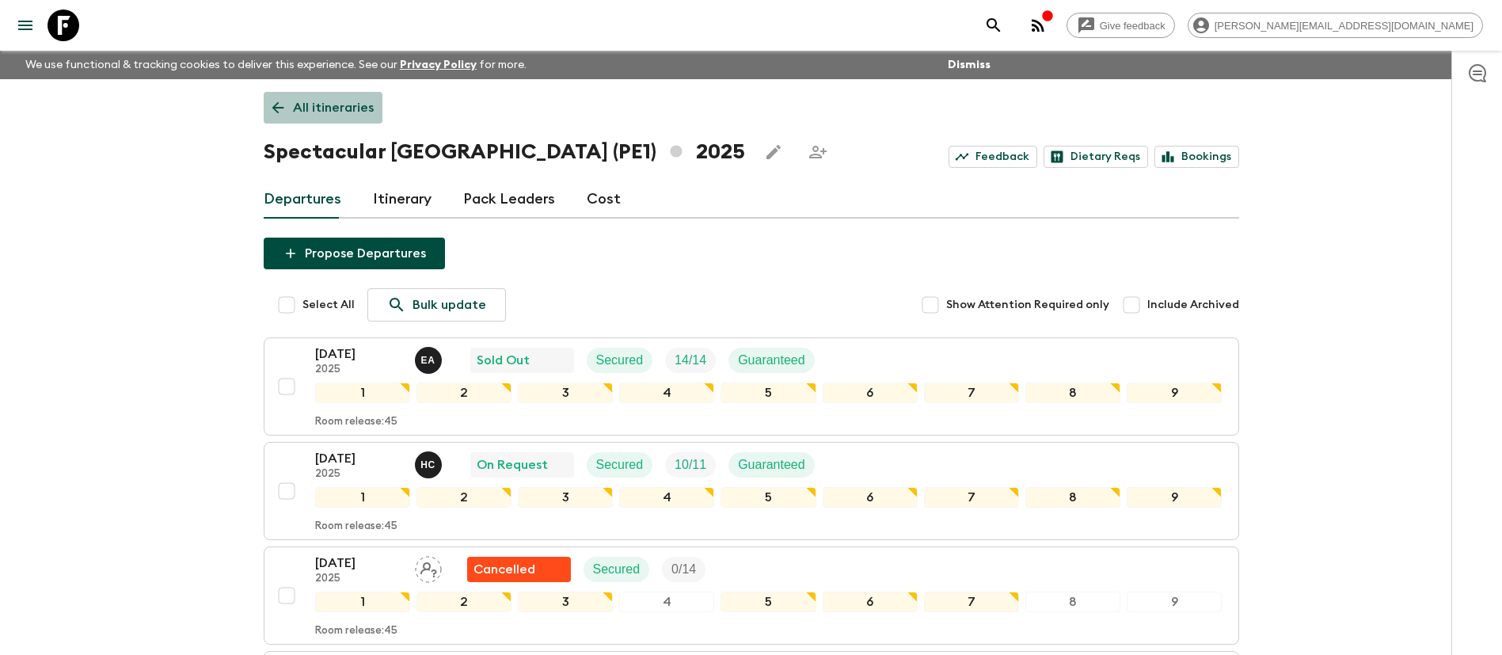
click at [313, 118] on link "All itineraries" at bounding box center [323, 108] width 119 height 32
